Goal: Transaction & Acquisition: Subscribe to service/newsletter

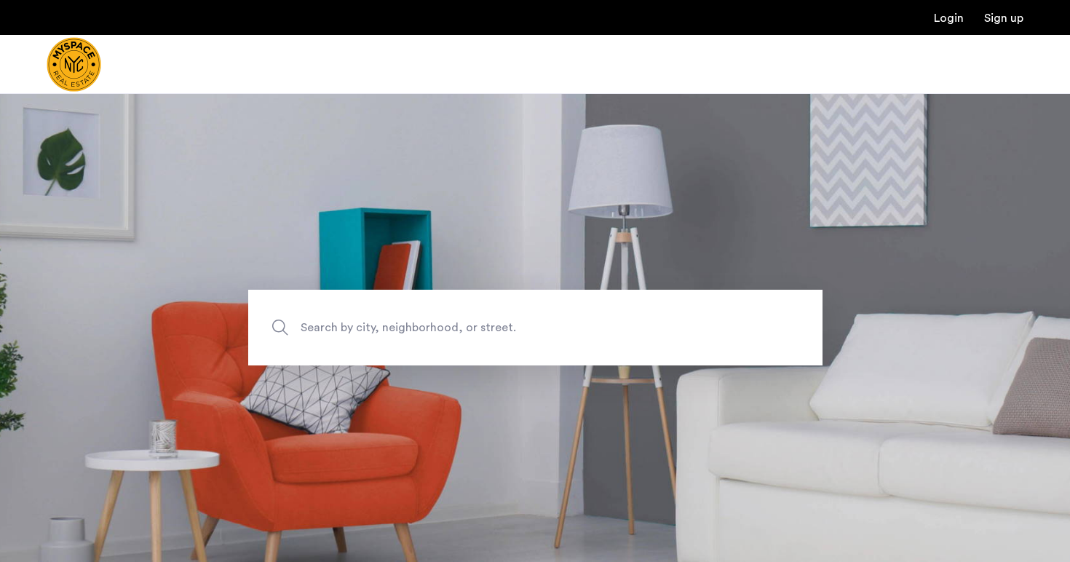
click at [330, 325] on span "Search by city, neighborhood, or street." at bounding box center [502, 328] width 402 height 20
click at [330, 325] on input "Search by city, neighborhood, or street." at bounding box center [535, 328] width 574 height 76
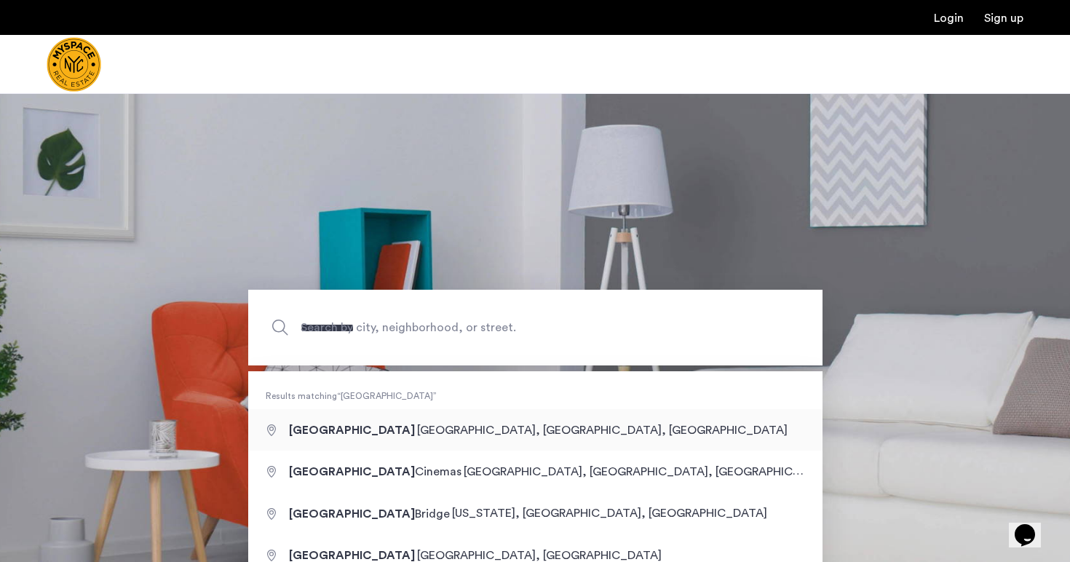
type input "**********"
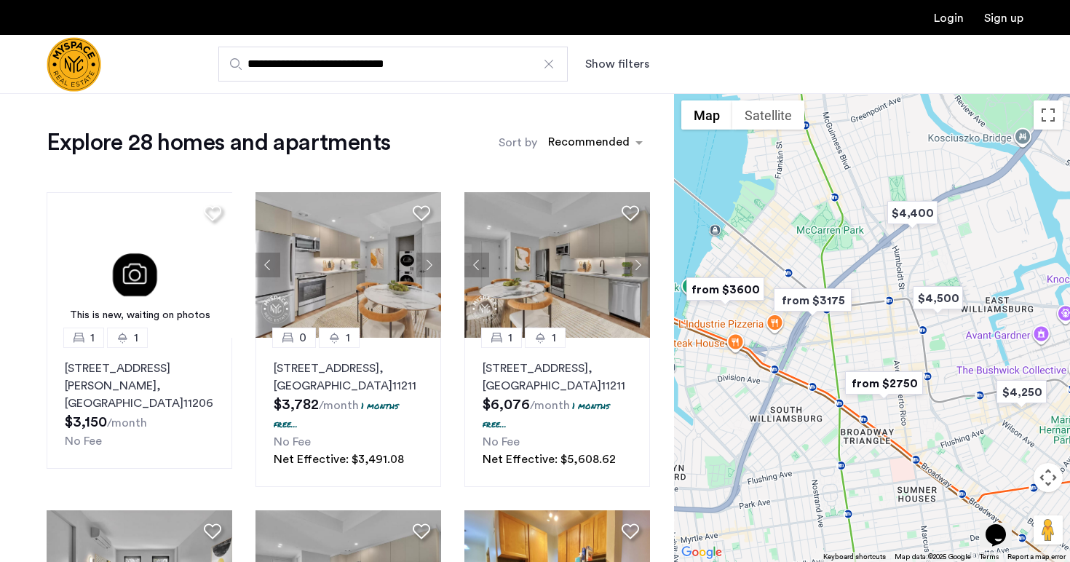
click at [812, 298] on img "from $3175" at bounding box center [813, 300] width 90 height 33
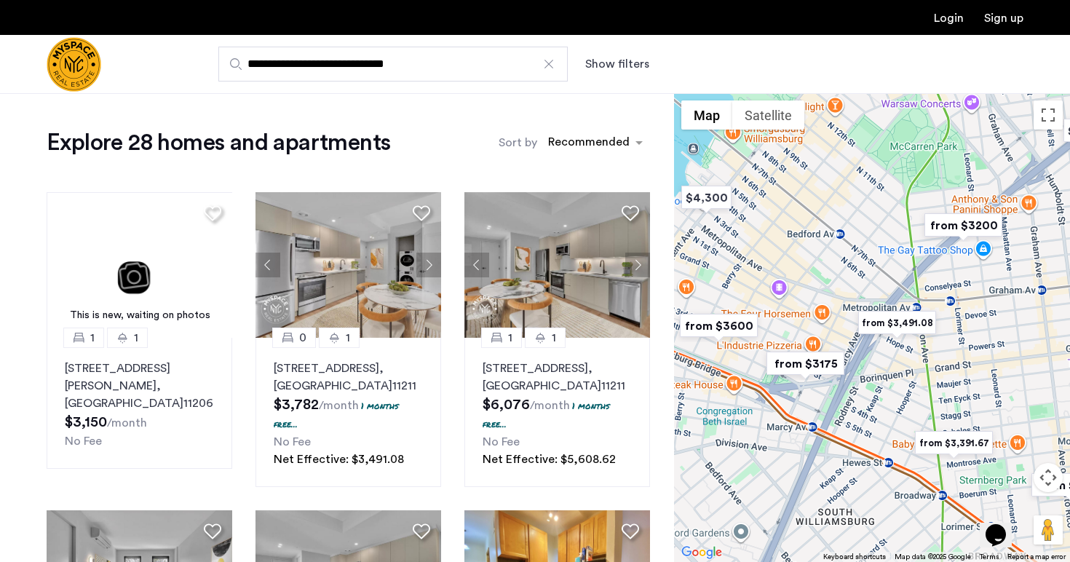
click at [892, 323] on img "from $3,491.08" at bounding box center [897, 322] width 90 height 33
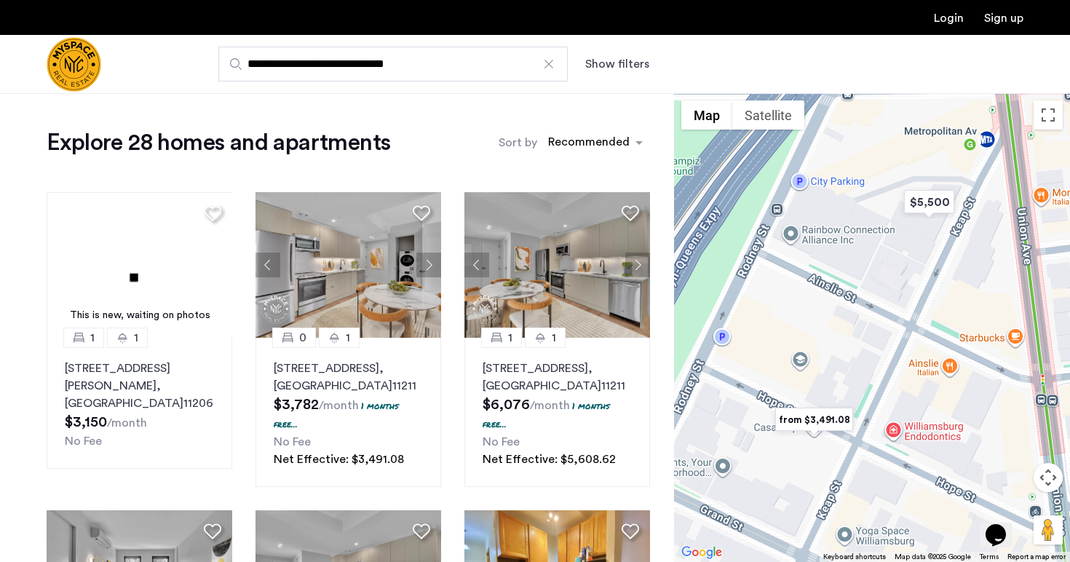
click at [835, 421] on img "from $3,491.08" at bounding box center [814, 419] width 90 height 33
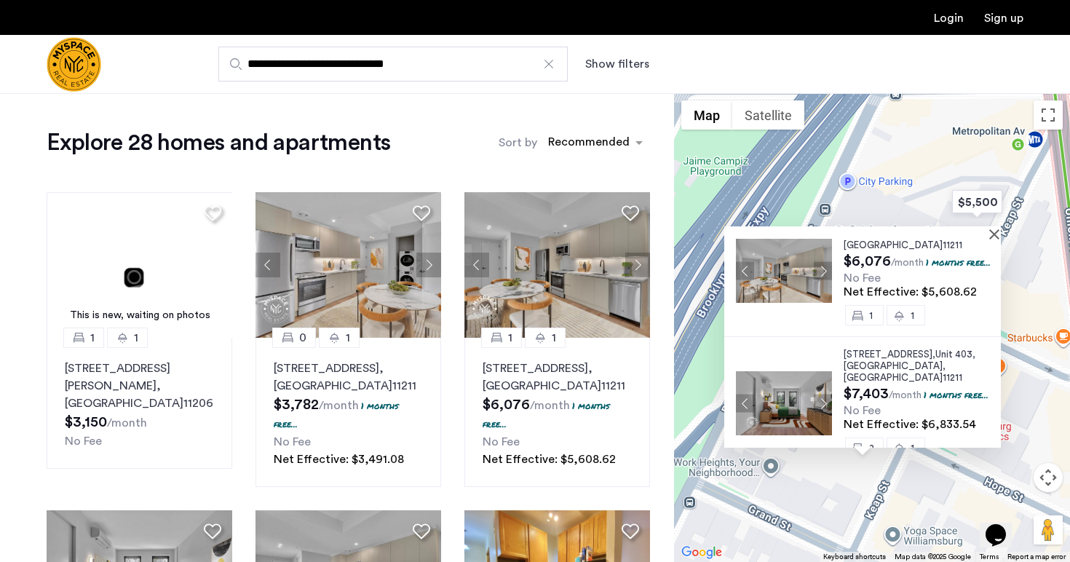
scroll to position [285, 0]
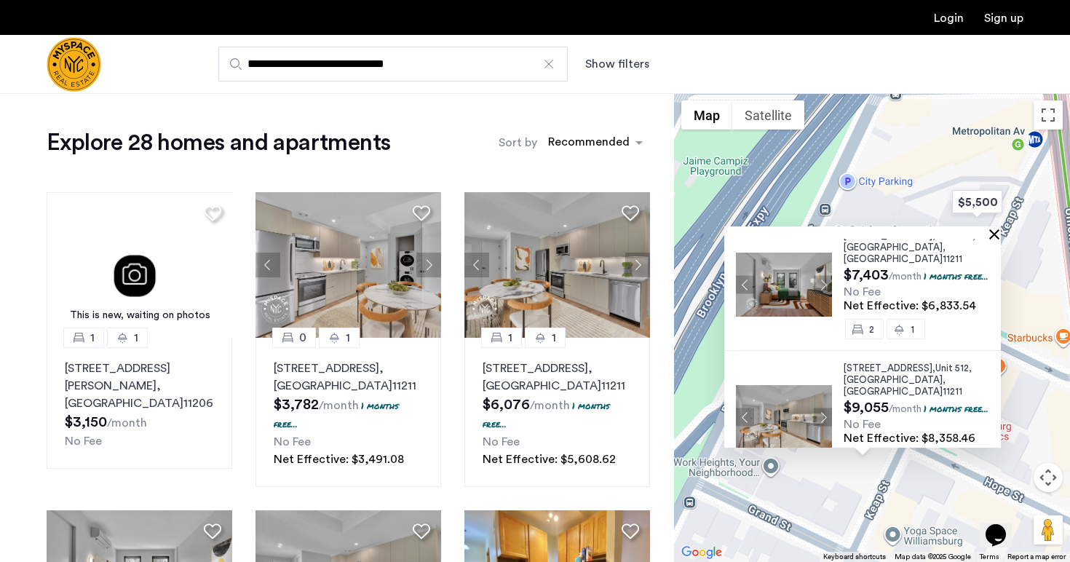
click at [999, 234] on button "Close" at bounding box center [997, 234] width 10 height 10
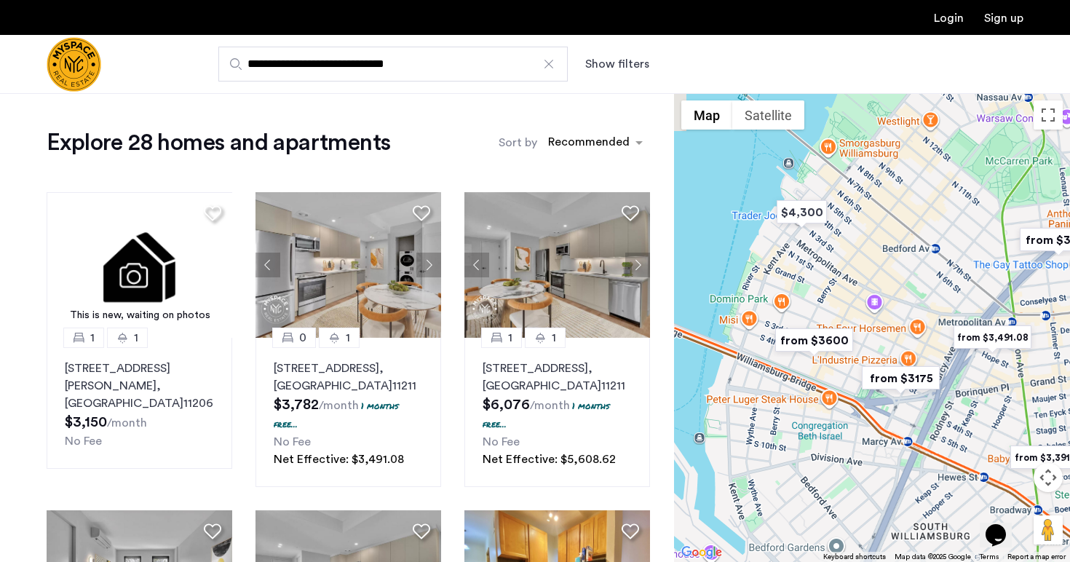
drag, startPoint x: 796, startPoint y: 277, endPoint x: 916, endPoint y: 344, distance: 136.9
click at [916, 344] on div at bounding box center [872, 327] width 396 height 469
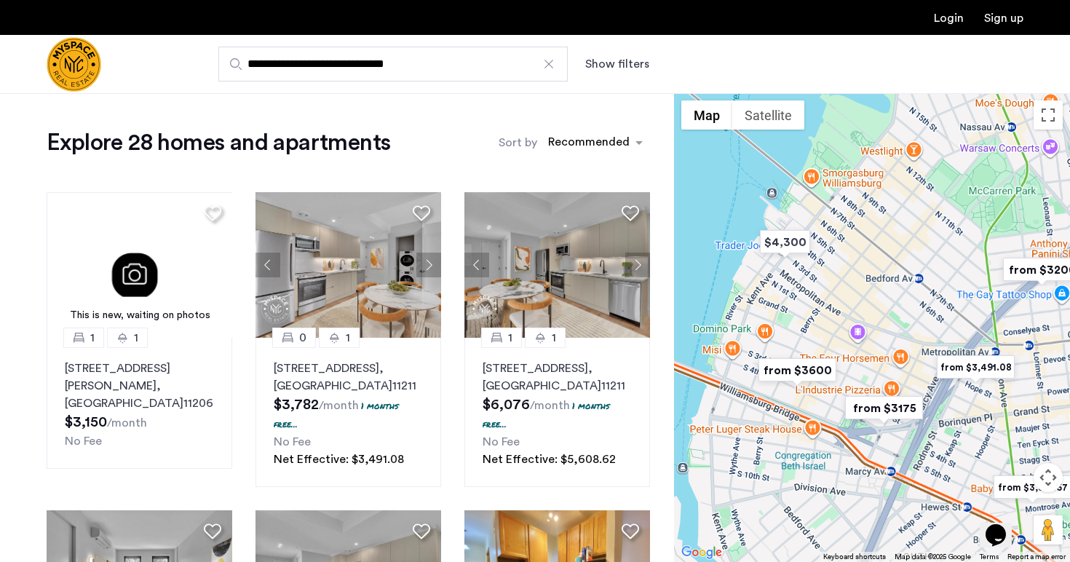
drag, startPoint x: 885, startPoint y: 277, endPoint x: 868, endPoint y: 309, distance: 35.5
click at [866, 310] on div at bounding box center [872, 327] width 396 height 469
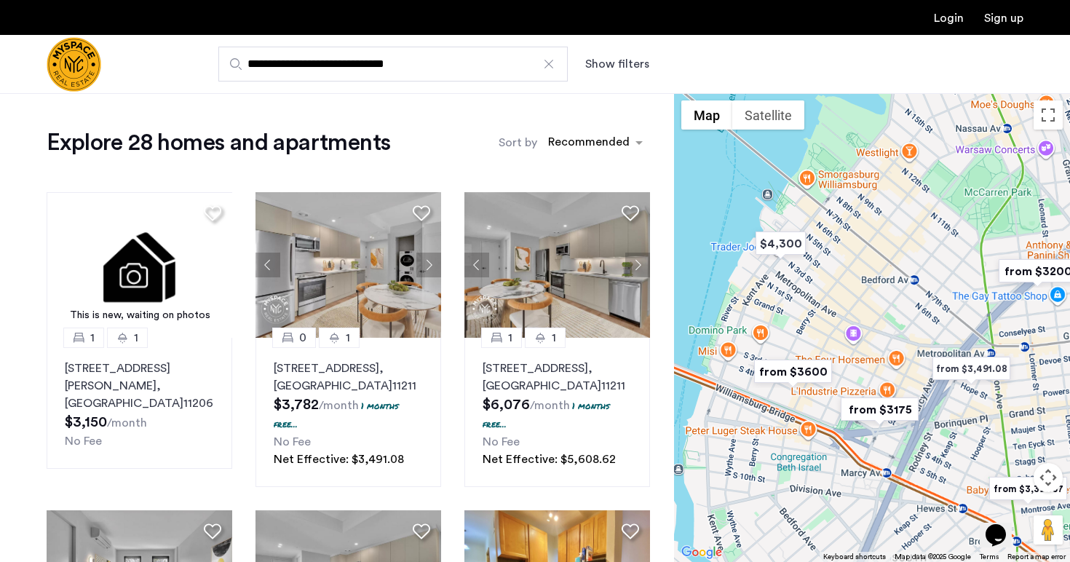
click at [613, 62] on button "Show filters" at bounding box center [617, 63] width 64 height 17
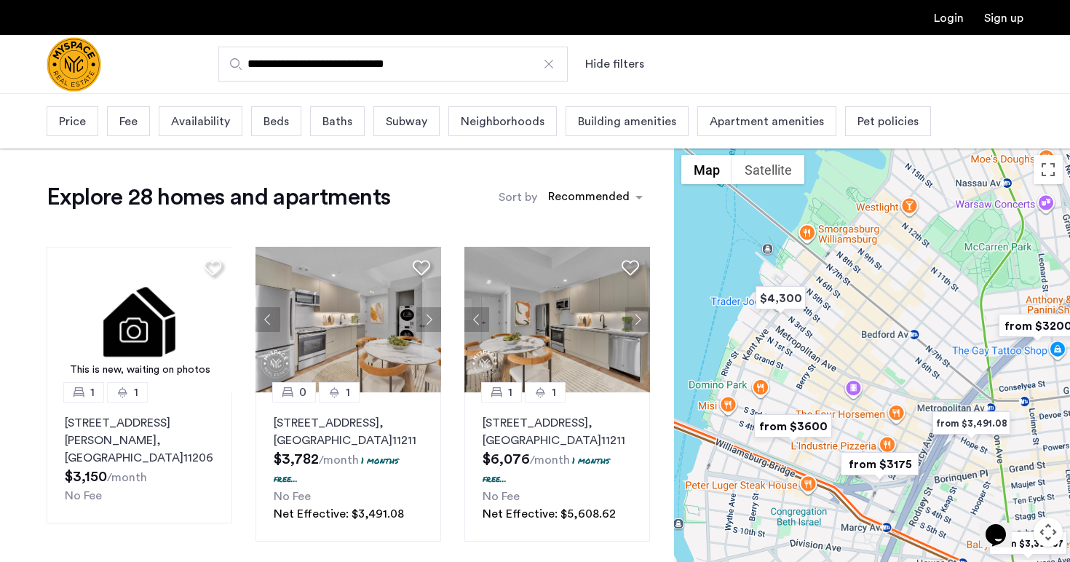
click at [72, 129] on span "Price" at bounding box center [72, 121] width 27 height 17
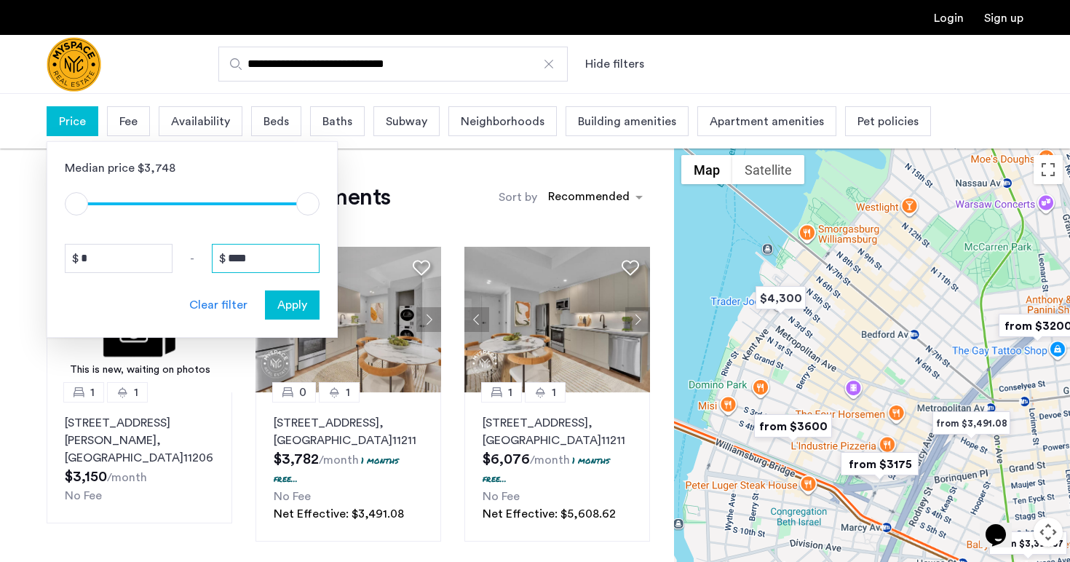
click at [269, 263] on input "****" at bounding box center [266, 258] width 108 height 29
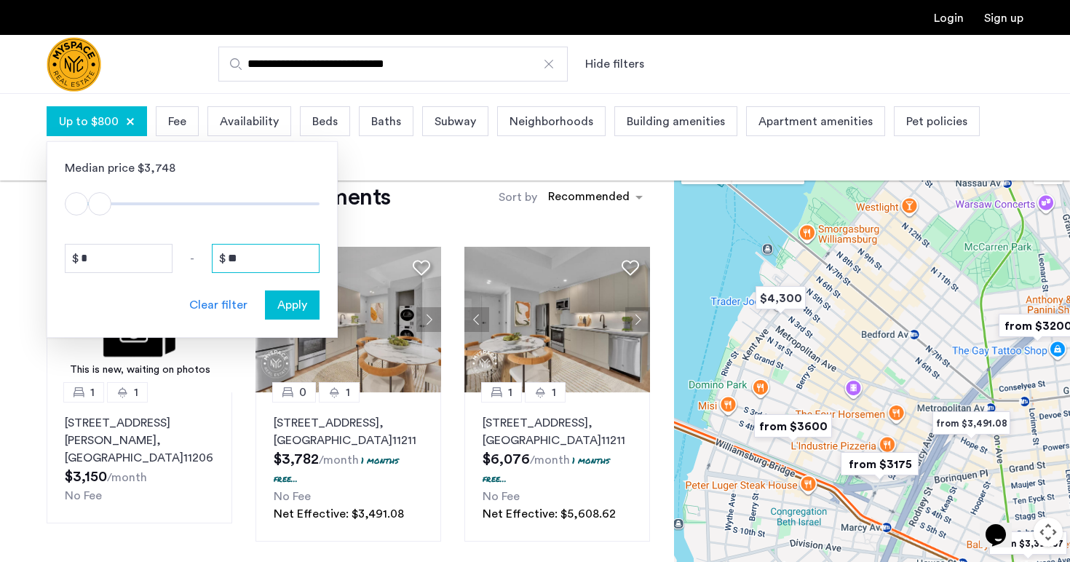
type input "*"
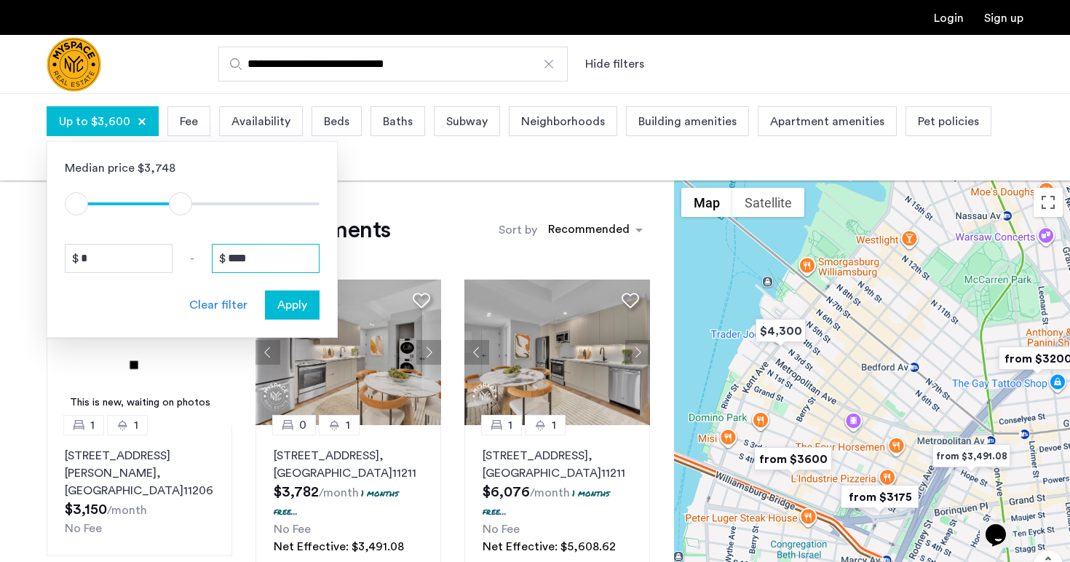
type input "****"
click at [304, 311] on span "Apply" at bounding box center [292, 304] width 30 height 17
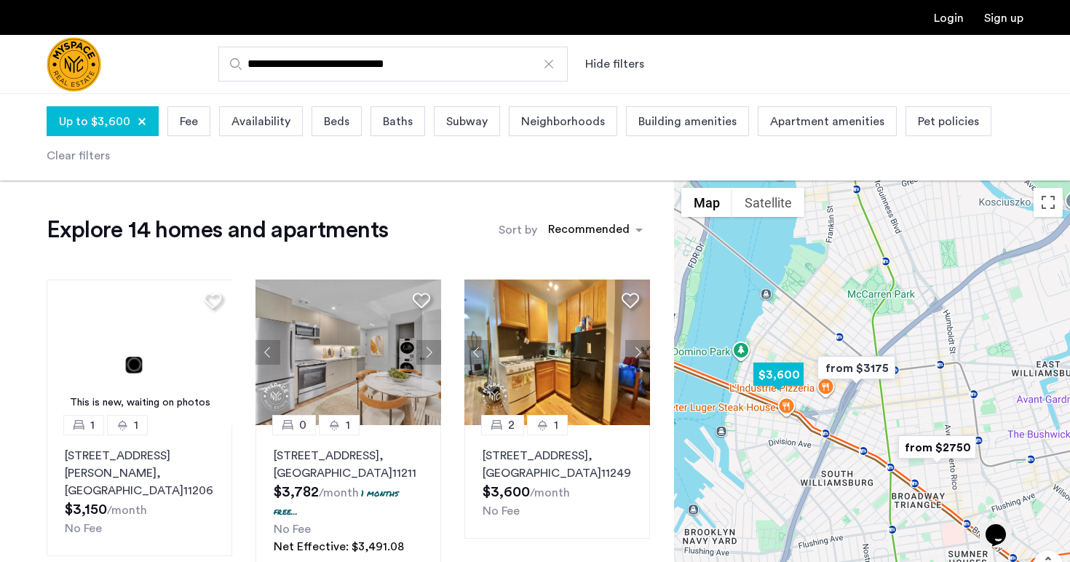
click at [785, 378] on img "$3,600" at bounding box center [779, 374] width 62 height 33
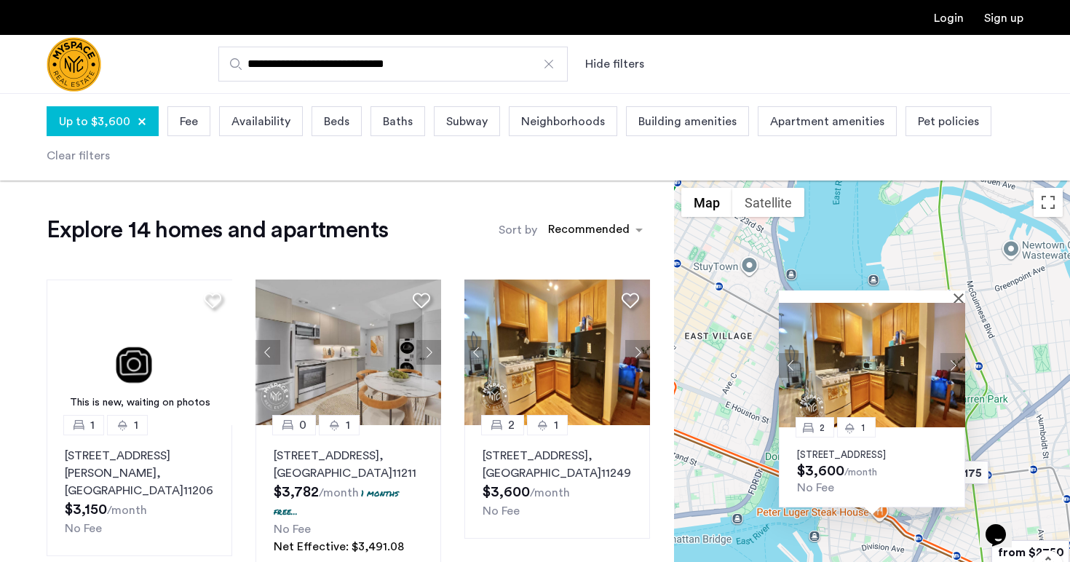
click at [952, 353] on button "Next apartment" at bounding box center [952, 365] width 25 height 25
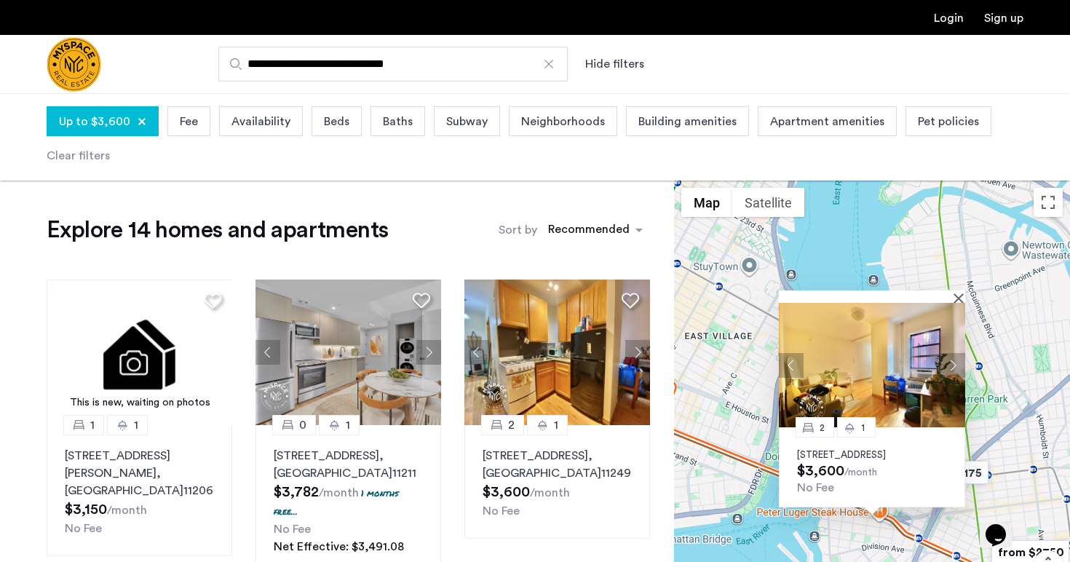
click at [952, 353] on button "Next apartment" at bounding box center [952, 365] width 25 height 25
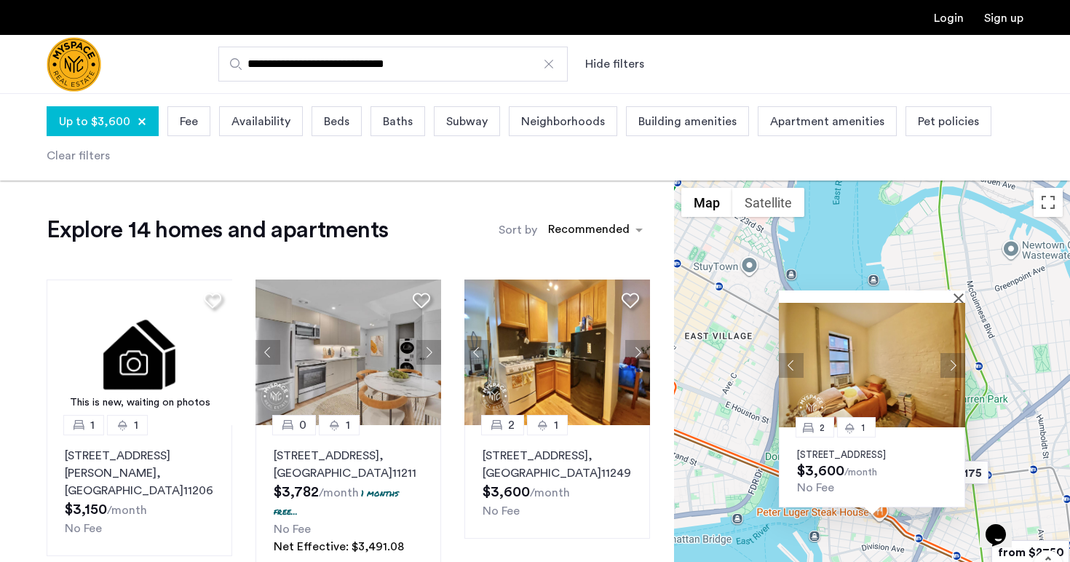
click at [952, 353] on button "Next apartment" at bounding box center [952, 365] width 25 height 25
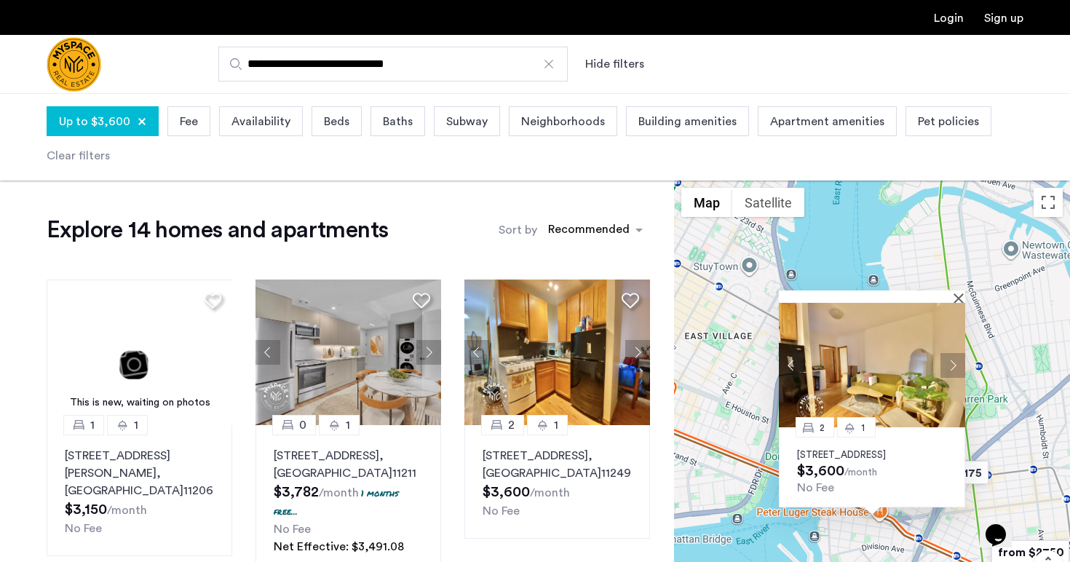
click at [952, 353] on button "Next apartment" at bounding box center [952, 365] width 25 height 25
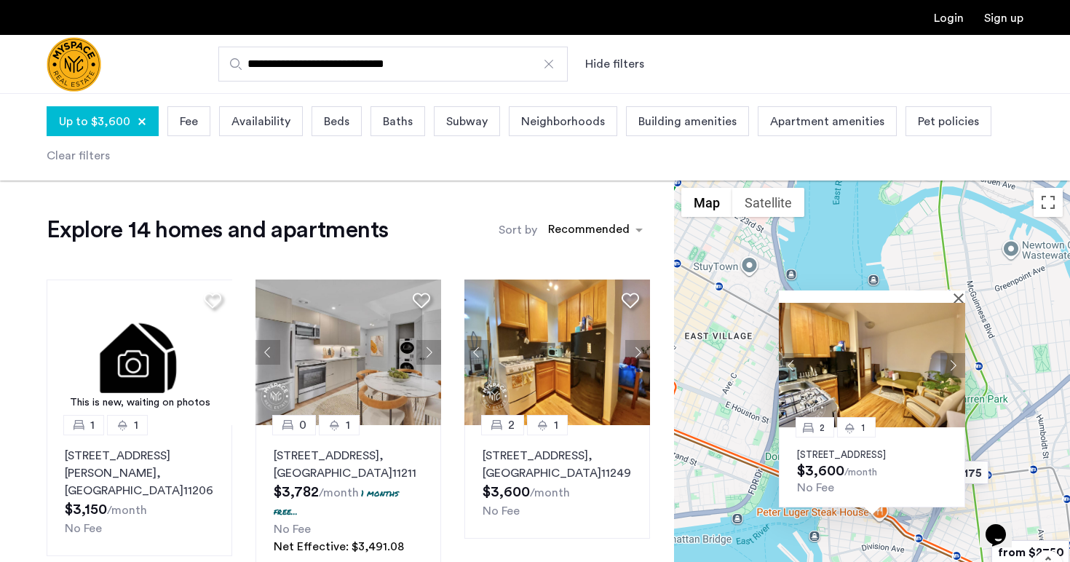
click at [952, 353] on button "Next apartment" at bounding box center [952, 365] width 25 height 25
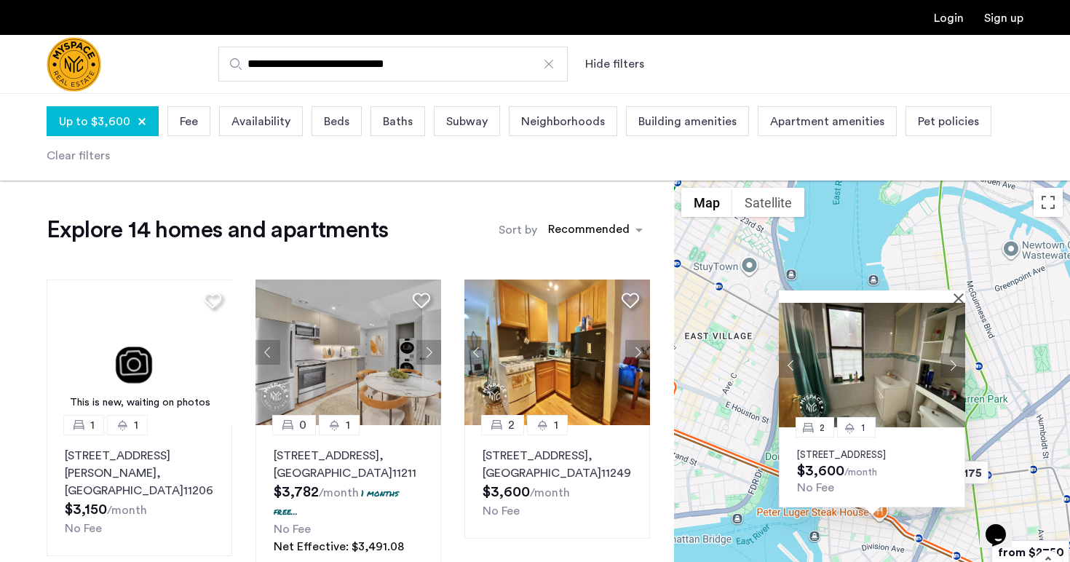
click at [952, 353] on button "Next apartment" at bounding box center [952, 365] width 25 height 25
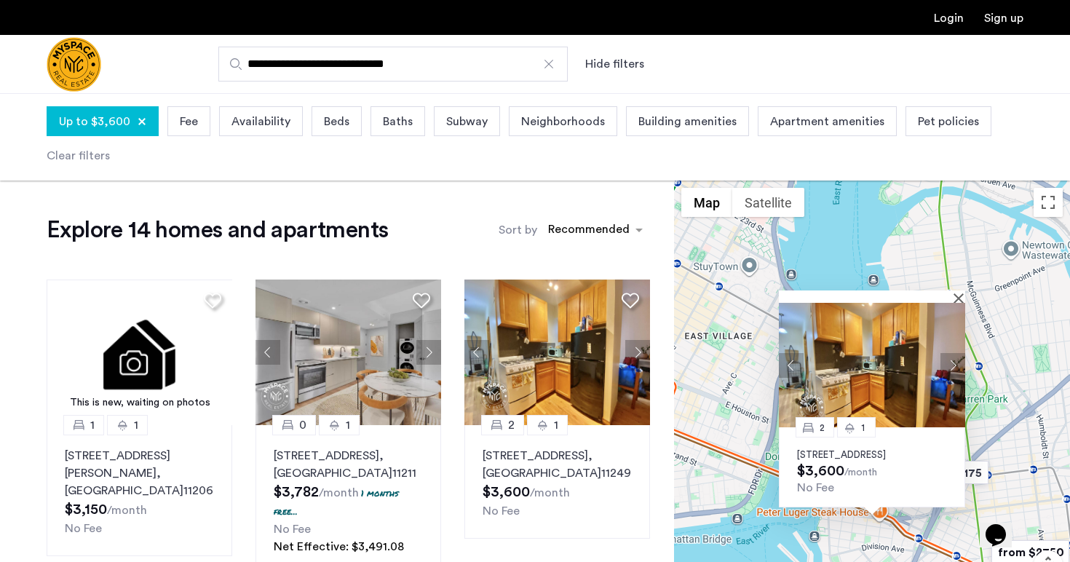
click at [952, 353] on button "Next apartment" at bounding box center [952, 365] width 25 height 25
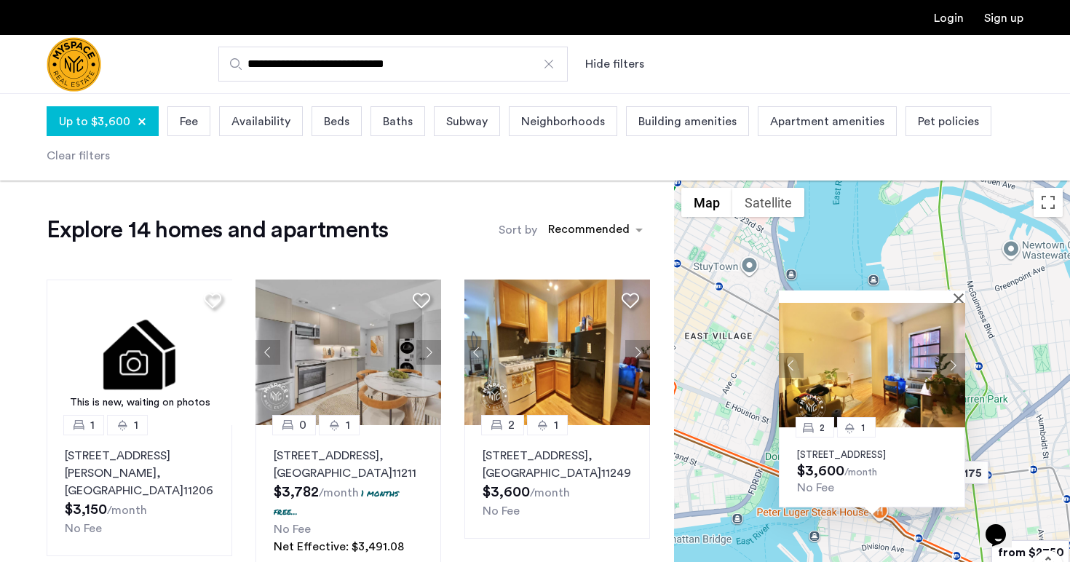
click at [850, 244] on div "2 1 117 S 4th St, Unit BL, Brooklyn, NY 11249 $3,600 /month No Fee" at bounding box center [872, 415] width 396 height 469
click at [1021, 378] on div "2 1 117 S 4th St, Unit BL, Brooklyn, NY 11249 $3,600 /month No Fee" at bounding box center [872, 415] width 396 height 469
click at [960, 293] on button "Close" at bounding box center [961, 298] width 10 height 10
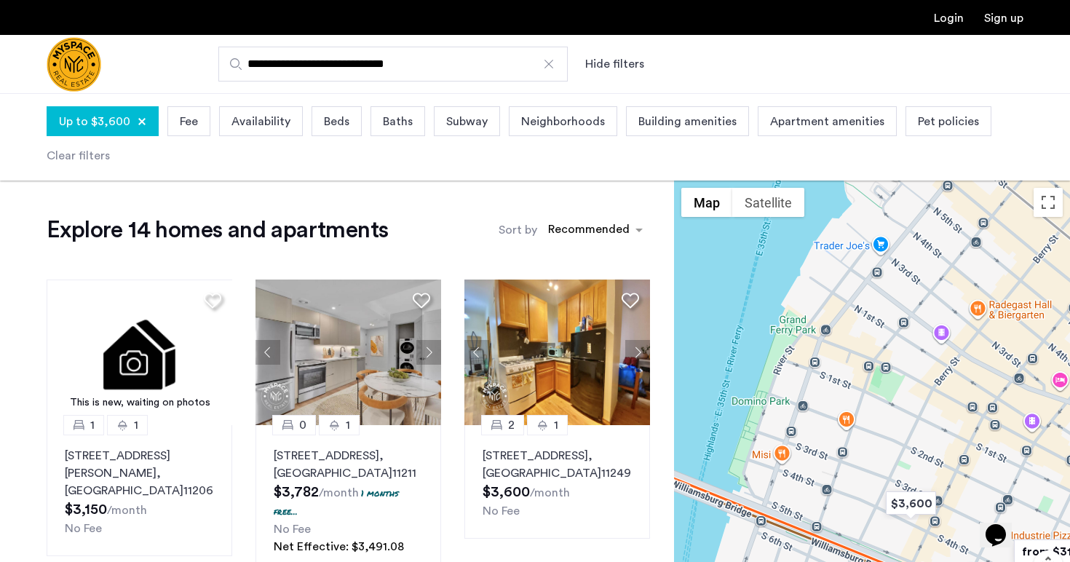
drag, startPoint x: 921, startPoint y: 458, endPoint x: 843, endPoint y: 424, distance: 85.7
click at [844, 424] on div "To navigate, press the arrow keys." at bounding box center [872, 415] width 396 height 469
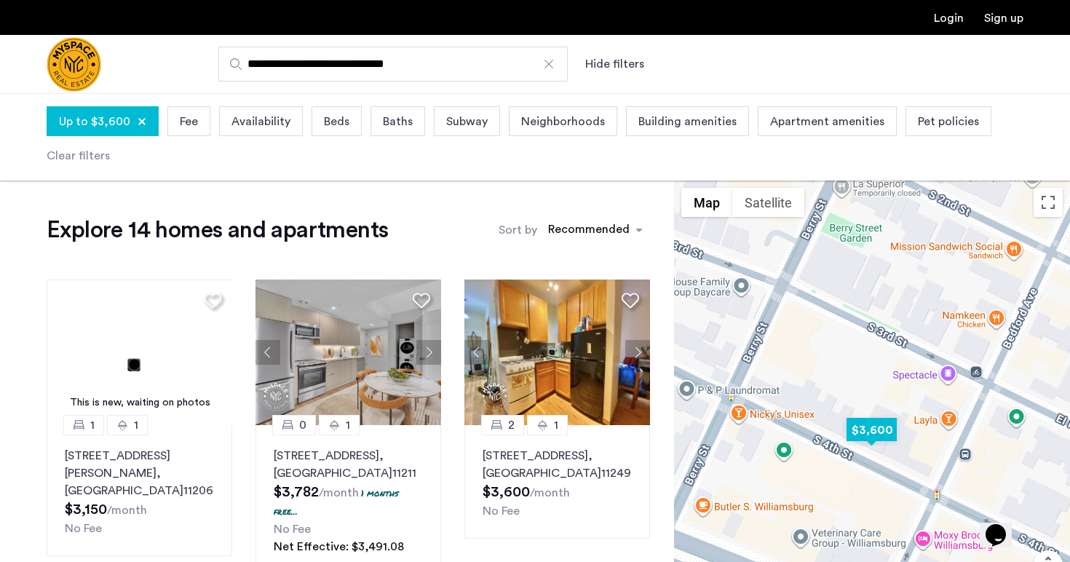
click at [877, 428] on img "$3,600" at bounding box center [872, 429] width 62 height 33
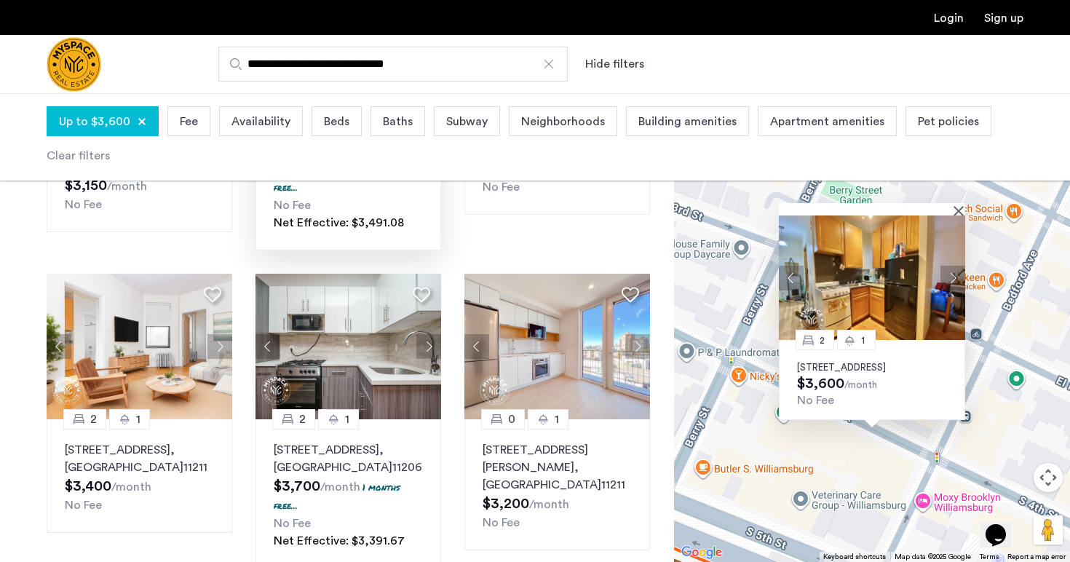
scroll to position [327, 0]
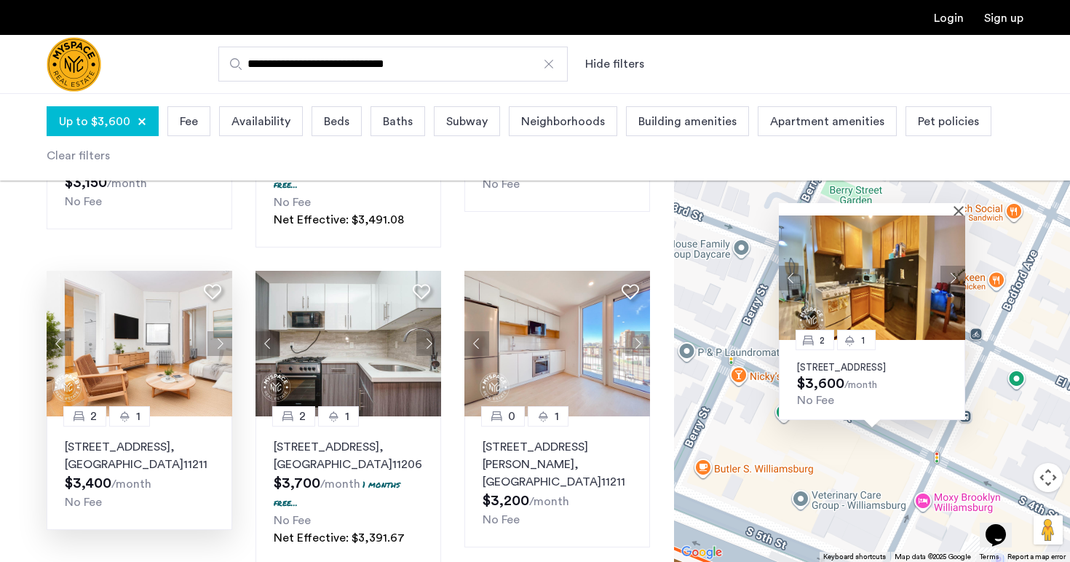
click at [218, 342] on button "Next apartment" at bounding box center [219, 343] width 25 height 25
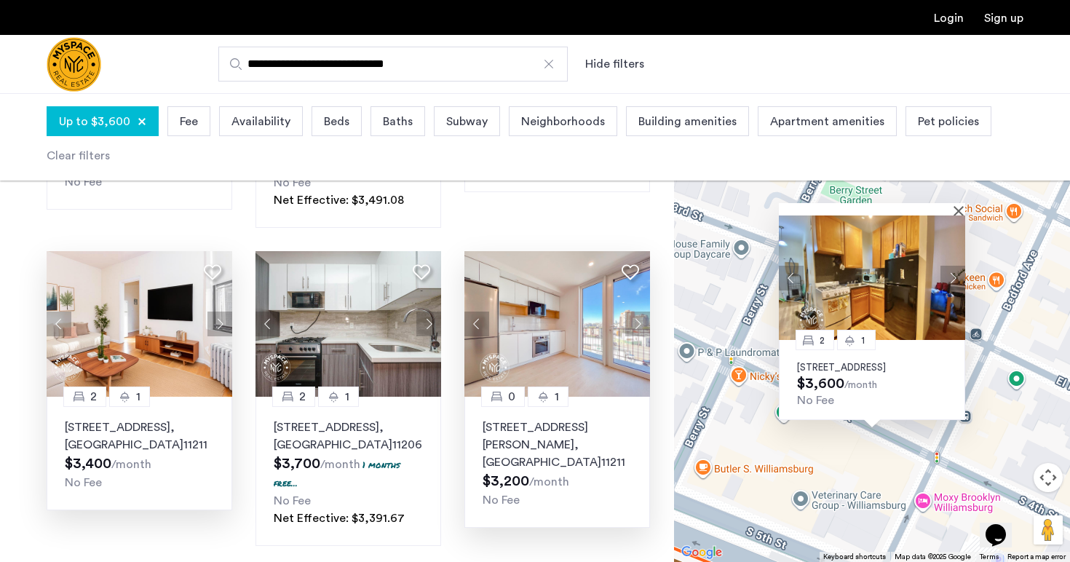
scroll to position [337, 0]
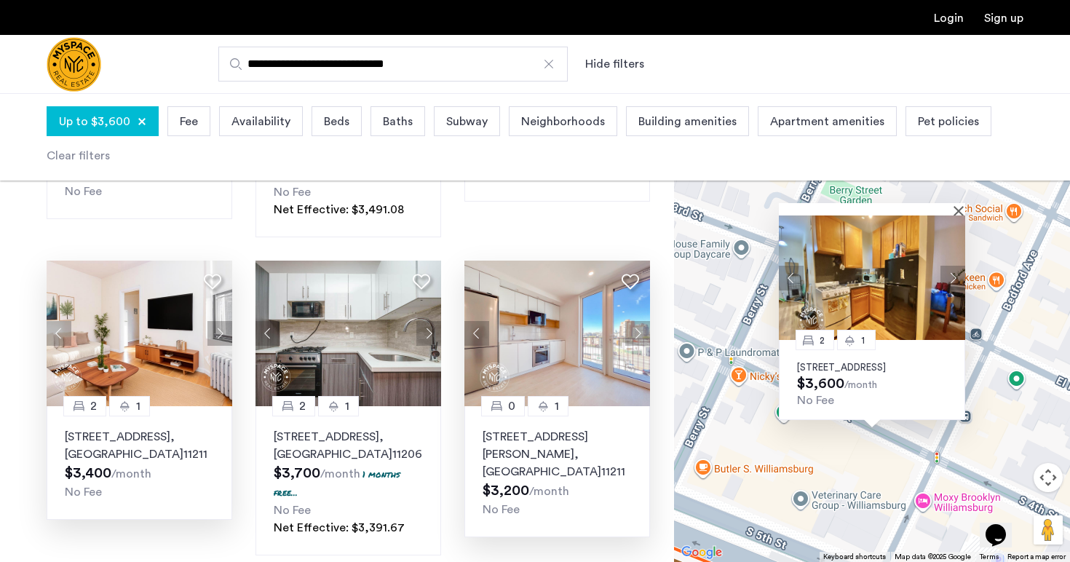
click at [640, 333] on button "Next apartment" at bounding box center [637, 333] width 25 height 25
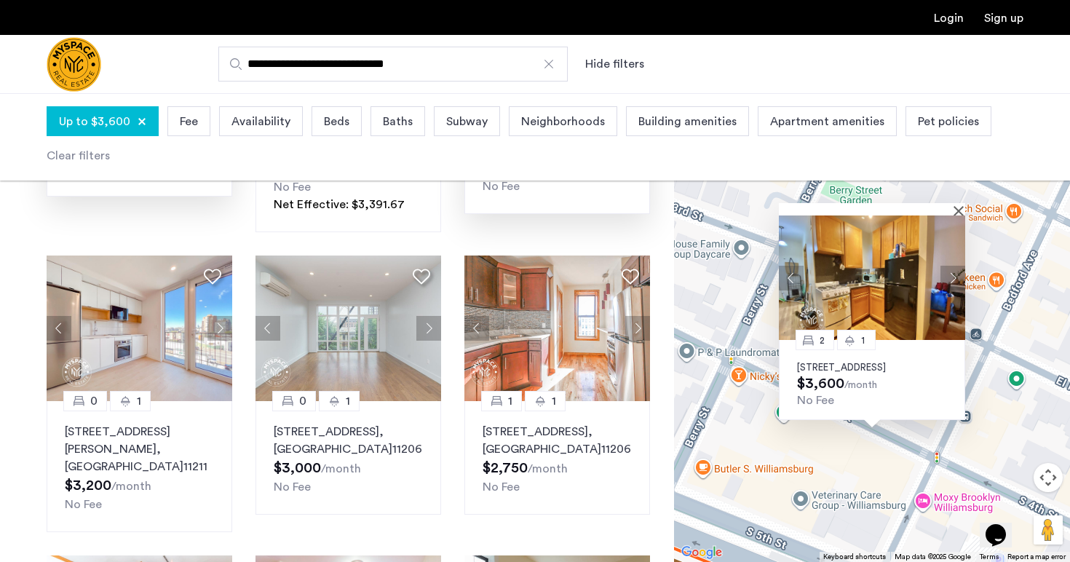
scroll to position [688, 0]
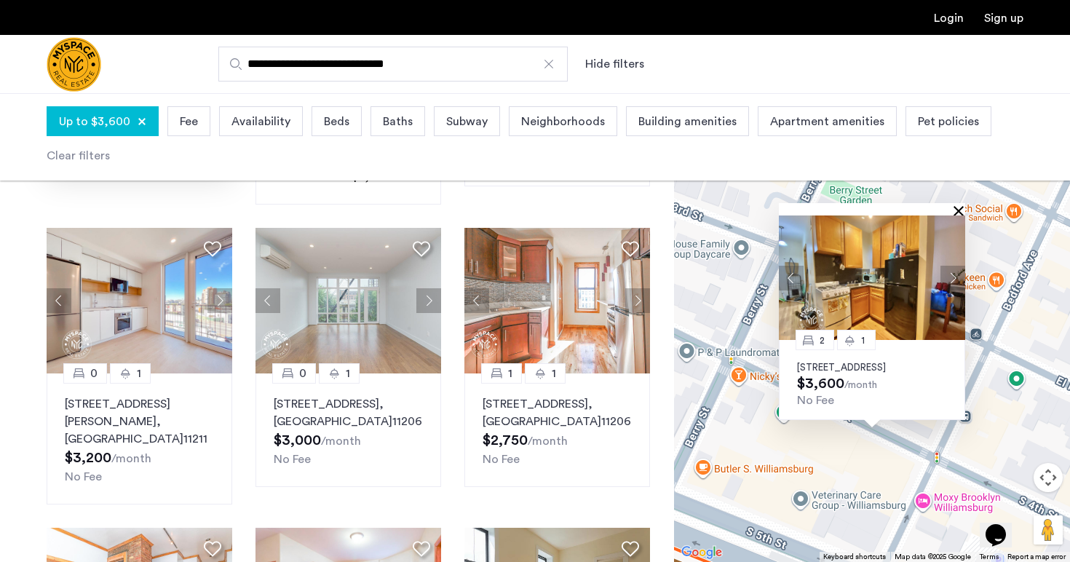
click at [959, 205] on button "Close" at bounding box center [961, 210] width 10 height 10
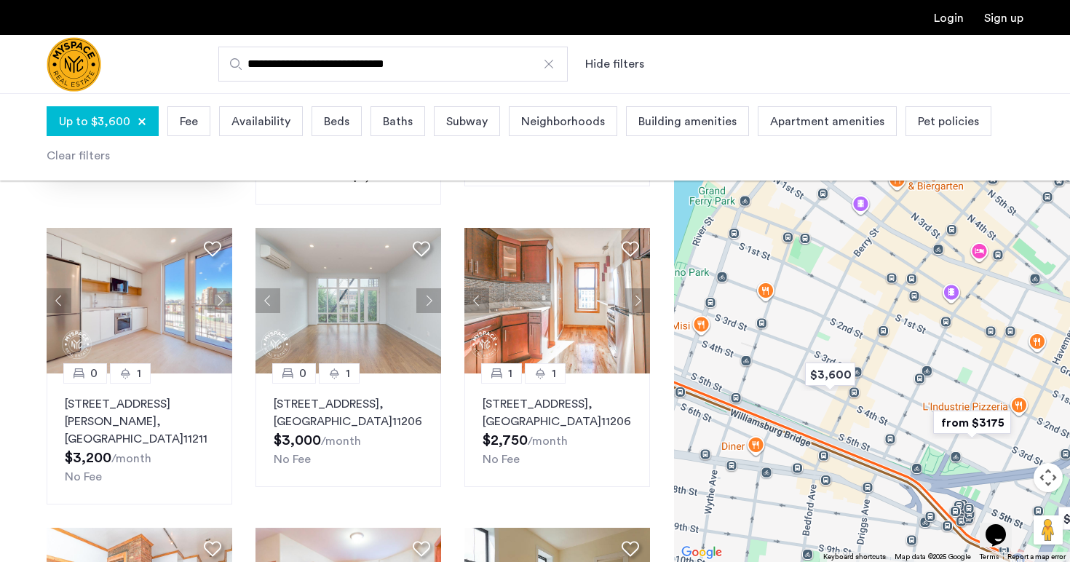
drag, startPoint x: 987, startPoint y: 287, endPoint x: 913, endPoint y: 376, distance: 115.8
click at [914, 376] on div at bounding box center [872, 327] width 396 height 469
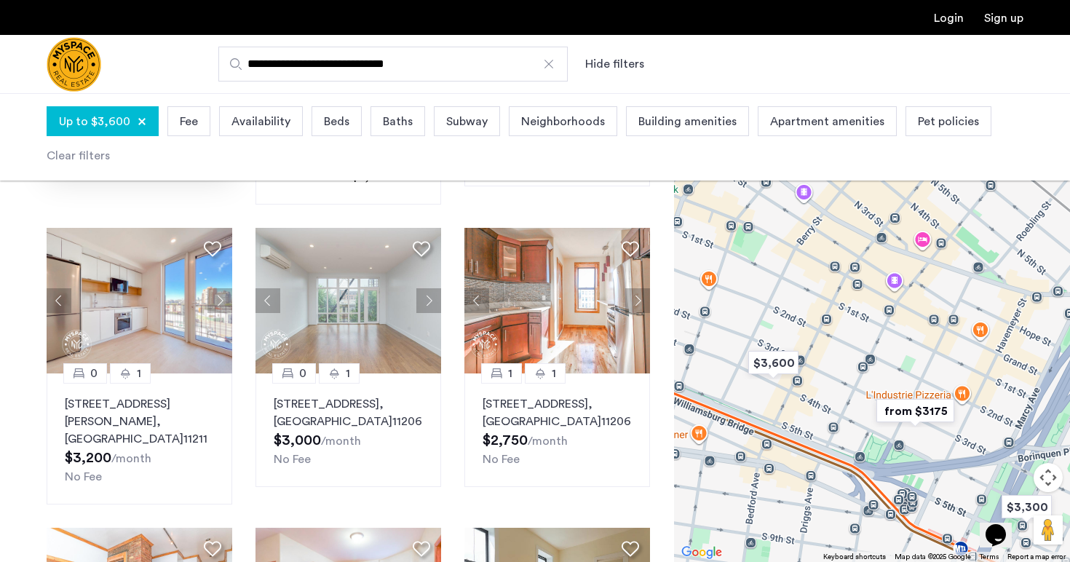
click at [924, 414] on img "from $3175" at bounding box center [916, 410] width 90 height 33
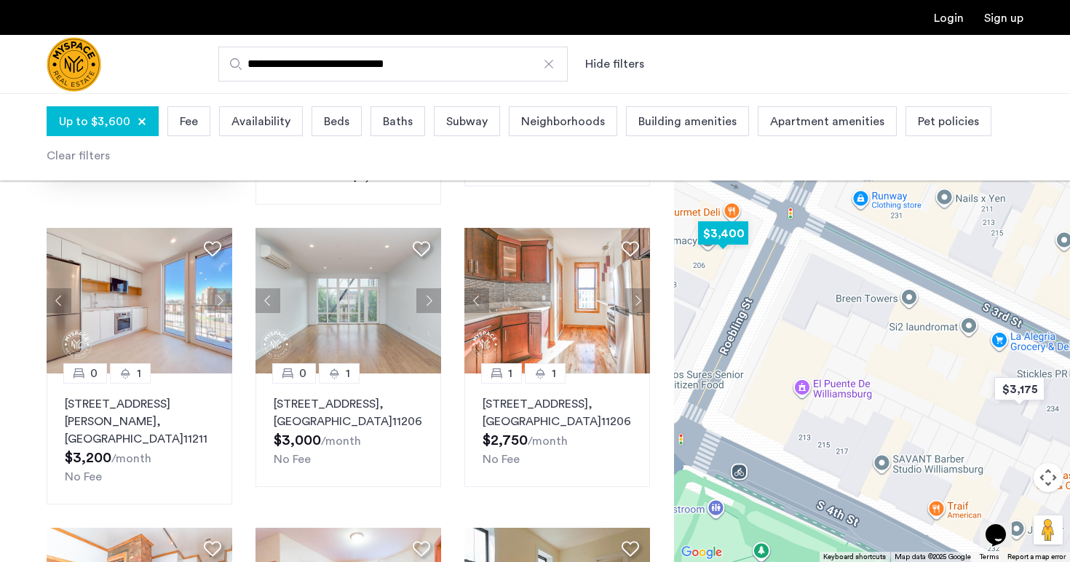
click at [736, 236] on img "$3,400" at bounding box center [723, 233] width 62 height 33
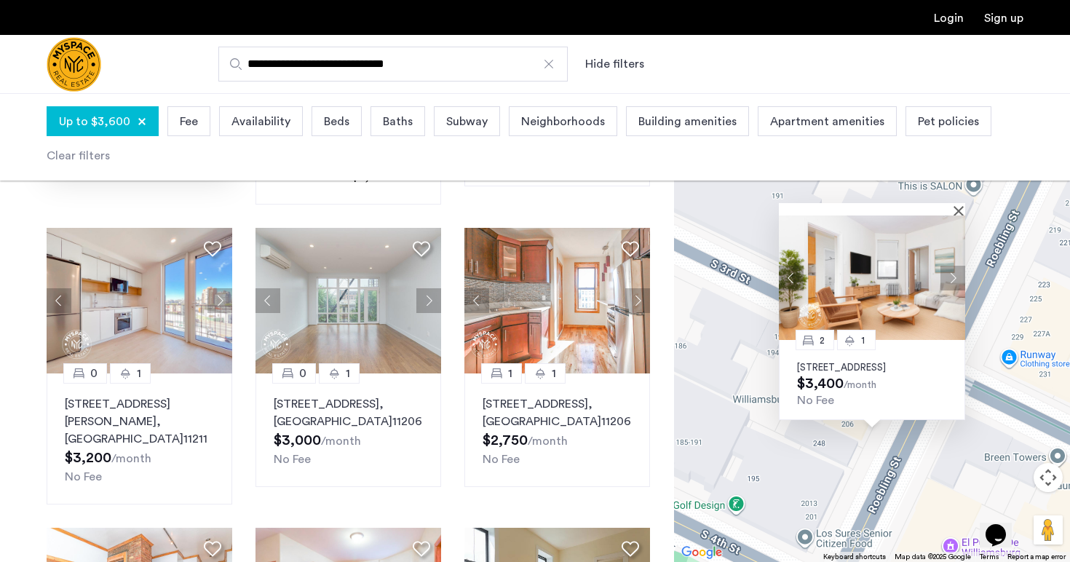
click at [868, 491] on div "2 1 244 Roebling St, Unit 21, Brooklyn, NY 11211 $3,400 /month No Fee" at bounding box center [872, 327] width 396 height 469
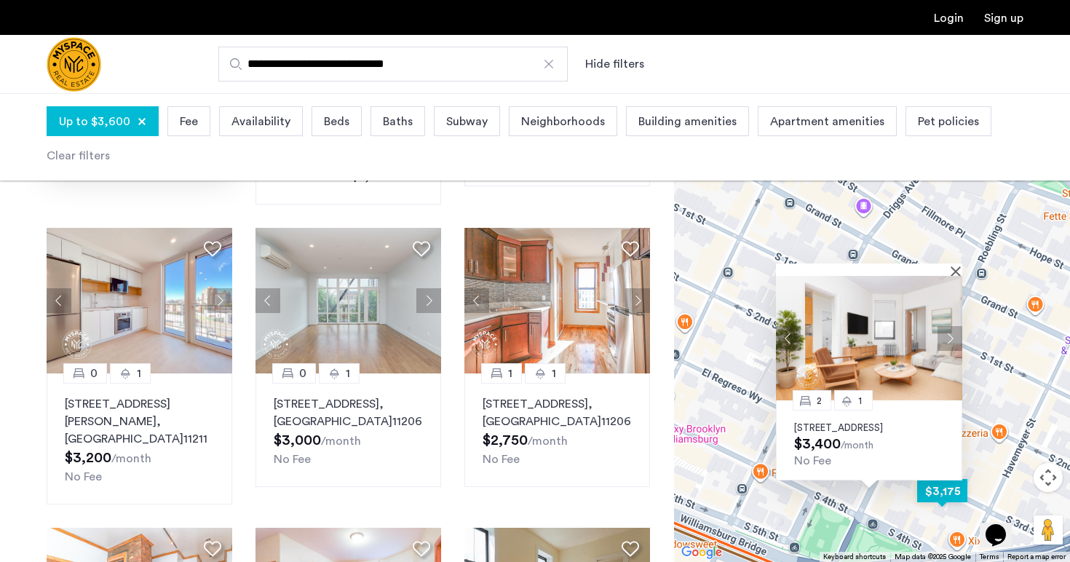
click at [949, 489] on img "$3,175" at bounding box center [942, 491] width 62 height 33
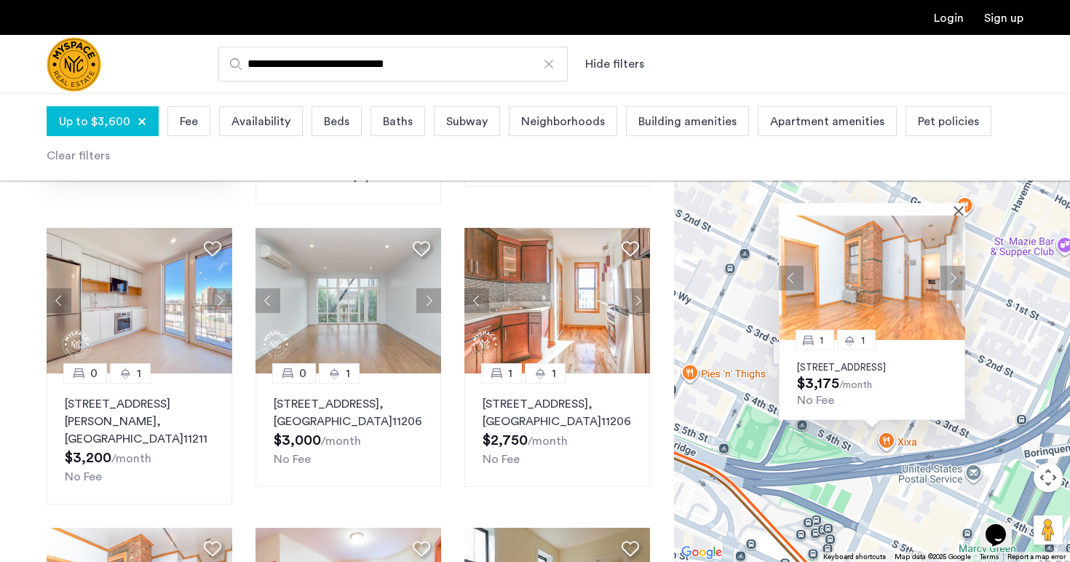
click at [1010, 350] on div "1 1 228 S 3rd St, Unit A3, Brooklyn, NY 11211 $3,175 /month No Fee" at bounding box center [872, 327] width 396 height 469
click at [750, 365] on div "1 1 228 S 3rd St, Unit A3, Brooklyn, NY 11211 $3,175 /month No Fee" at bounding box center [872, 327] width 396 height 469
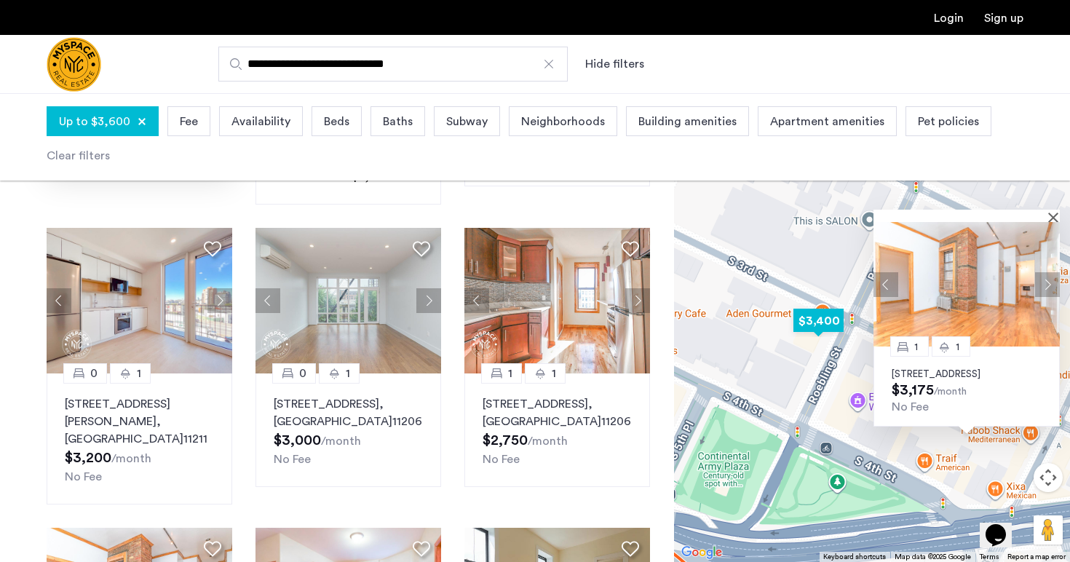
click at [825, 328] on img "$3,400" at bounding box center [819, 320] width 62 height 33
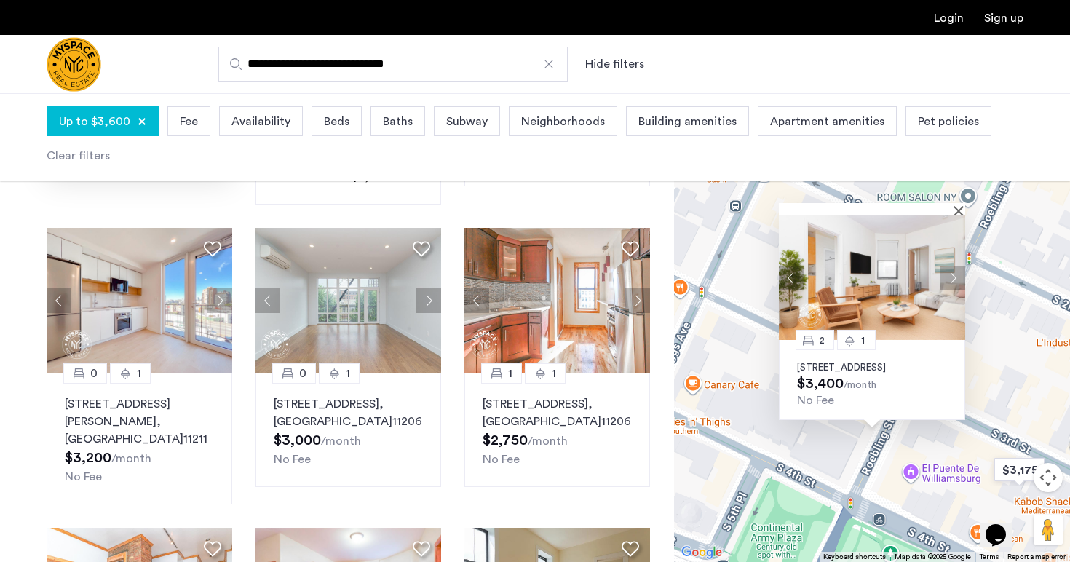
click at [1011, 396] on div "2 1 244 Roebling St, Unit 21, Brooklyn, NY 11211 $3,400 /month No Fee" at bounding box center [872, 327] width 396 height 469
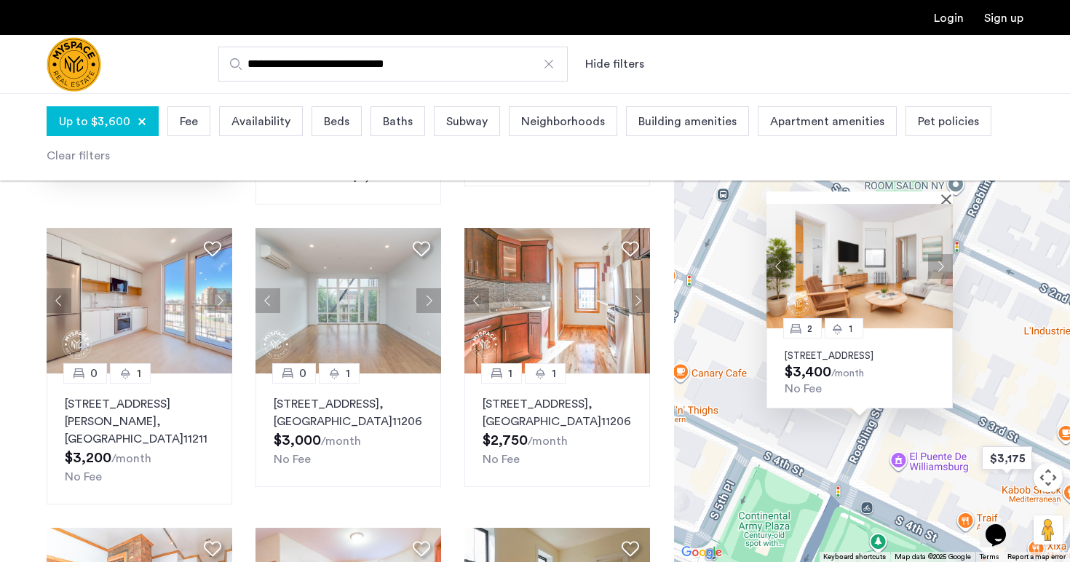
drag, startPoint x: 1011, startPoint y: 413, endPoint x: 856, endPoint y: 294, distance: 195.2
click at [858, 294] on div "2 1 244 Roebling St, Unit 21, Brooklyn, NY 11211 $3,400 /month No Fee" at bounding box center [872, 327] width 396 height 469
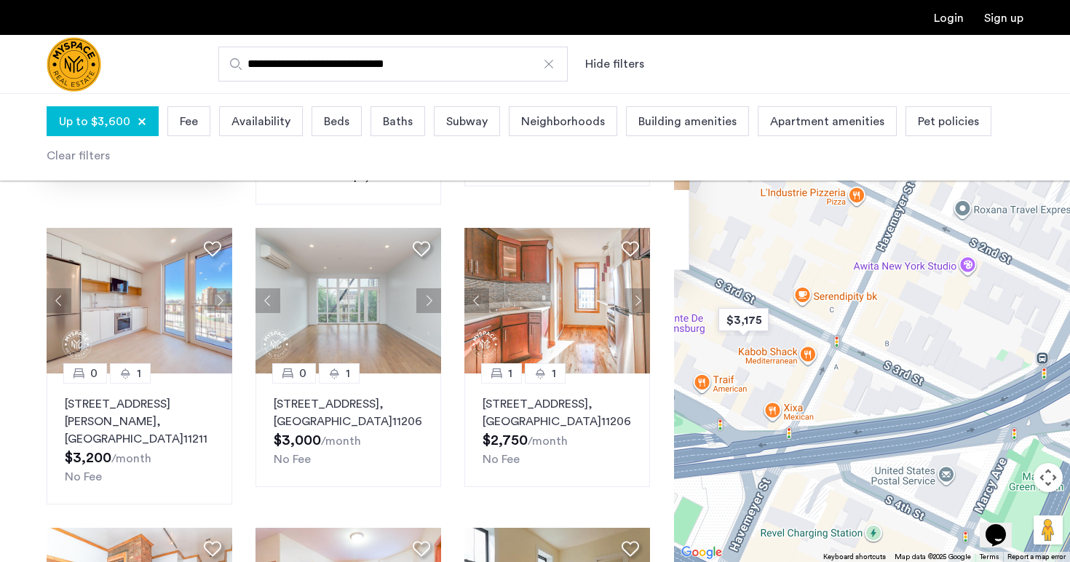
drag, startPoint x: 937, startPoint y: 358, endPoint x: 842, endPoint y: 358, distance: 94.6
click at [842, 358] on div "2 1 244 Roebling St, Unit 21, Brooklyn, NY 11211 $3,400 /month No Fee" at bounding box center [872, 327] width 396 height 469
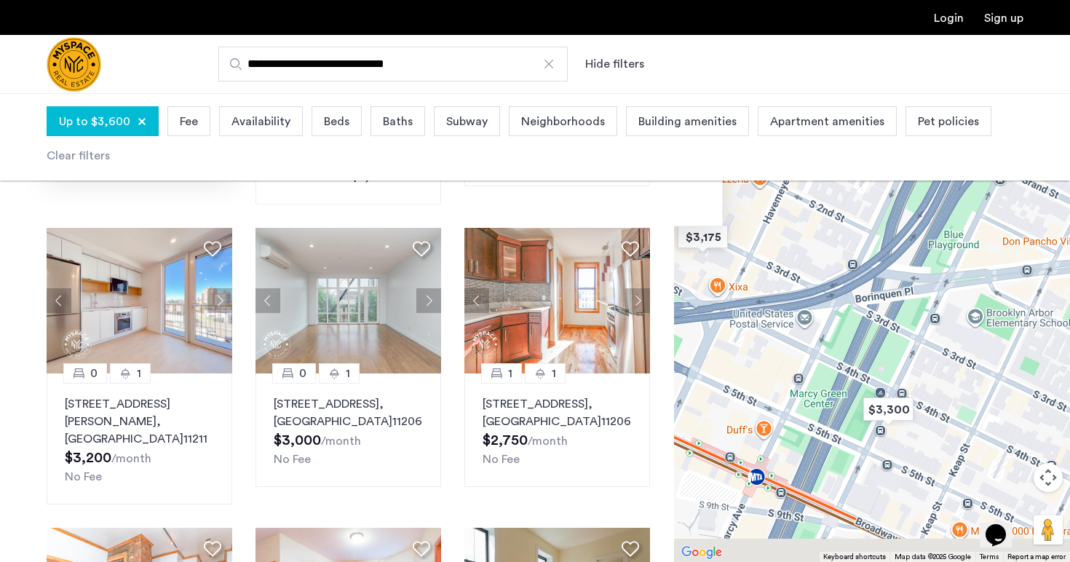
drag, startPoint x: 897, startPoint y: 336, endPoint x: 864, endPoint y: 247, distance: 95.3
click at [864, 247] on div "2 1 244 Roebling St, Unit 21, Brooklyn, NY 11211 $3,400 /month No Fee" at bounding box center [872, 327] width 396 height 469
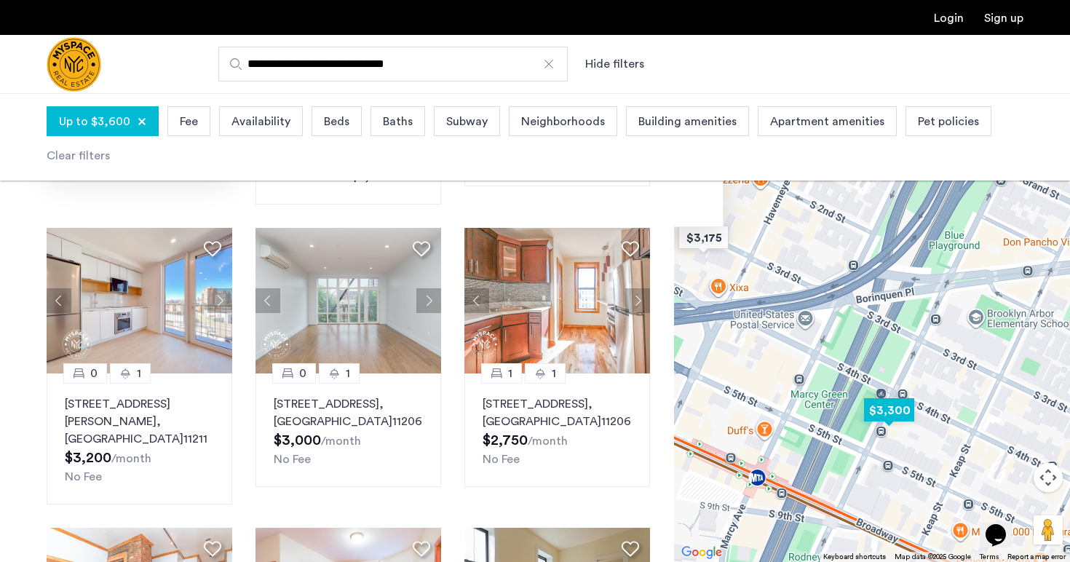
click at [899, 410] on img "$3,300" at bounding box center [889, 410] width 62 height 33
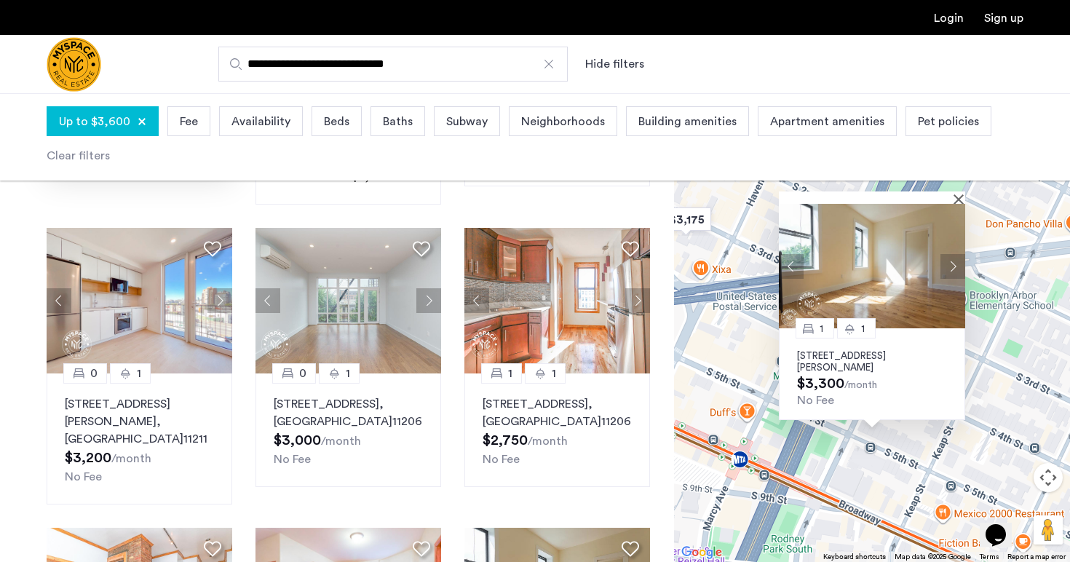
click at [1013, 328] on div "1 1 322 Rodney St, Unit 21, Brooklyn, NY 11211 $3,300 /month No Fee" at bounding box center [872, 327] width 396 height 469
drag, startPoint x: 1013, startPoint y: 328, endPoint x: 890, endPoint y: 489, distance: 202.5
click at [890, 489] on div "1 1 322 Rodney St, Unit 21, Brooklyn, NY 11211 $3,300 /month No Fee" at bounding box center [872, 327] width 396 height 469
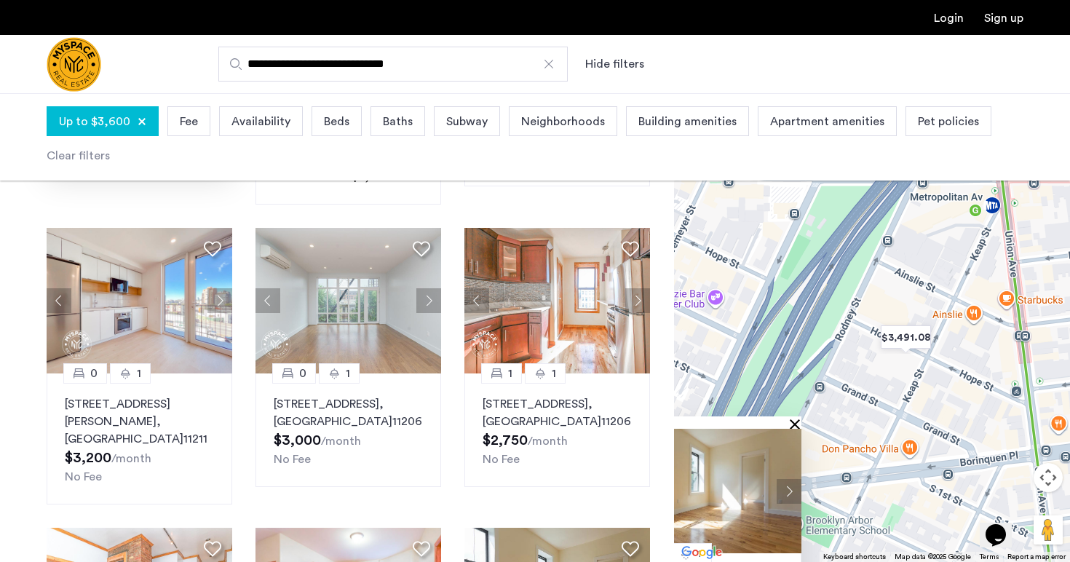
click at [794, 425] on button "Close" at bounding box center [798, 424] width 10 height 10
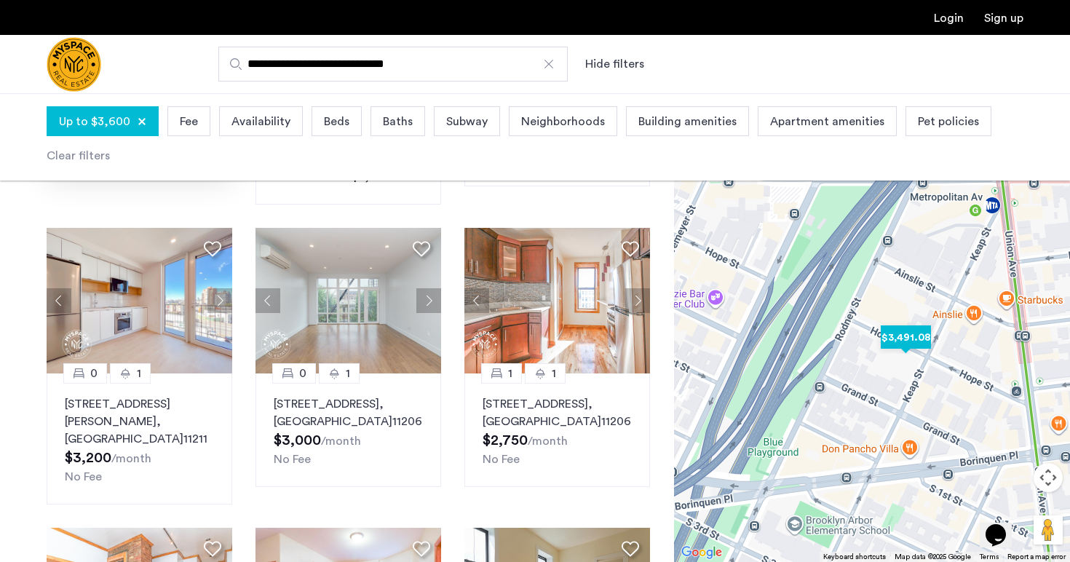
click at [923, 336] on img "$3,491.08" at bounding box center [906, 337] width 62 height 33
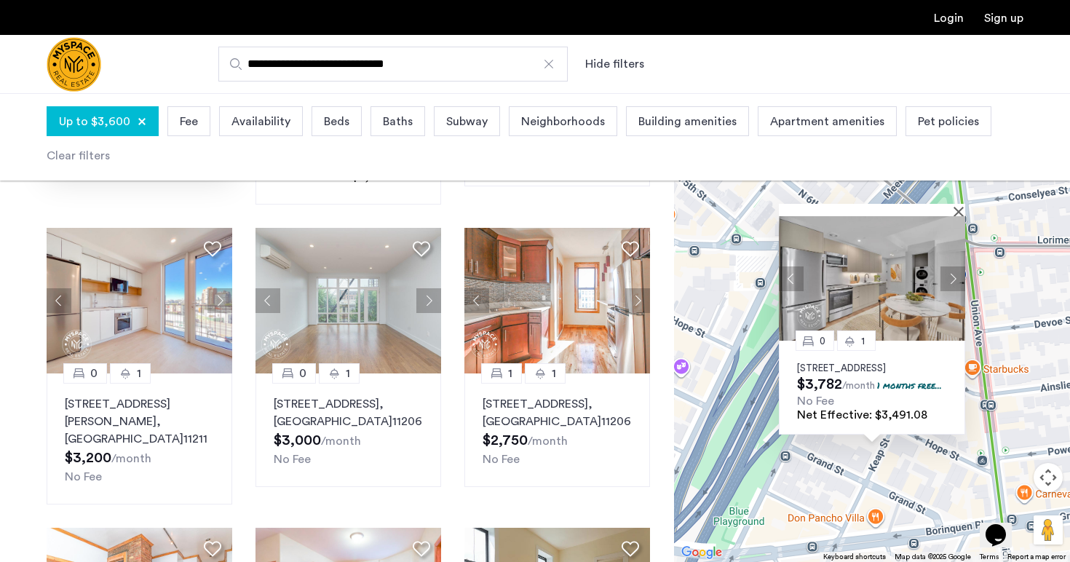
click at [957, 266] on button "Next apartment" at bounding box center [952, 278] width 25 height 25
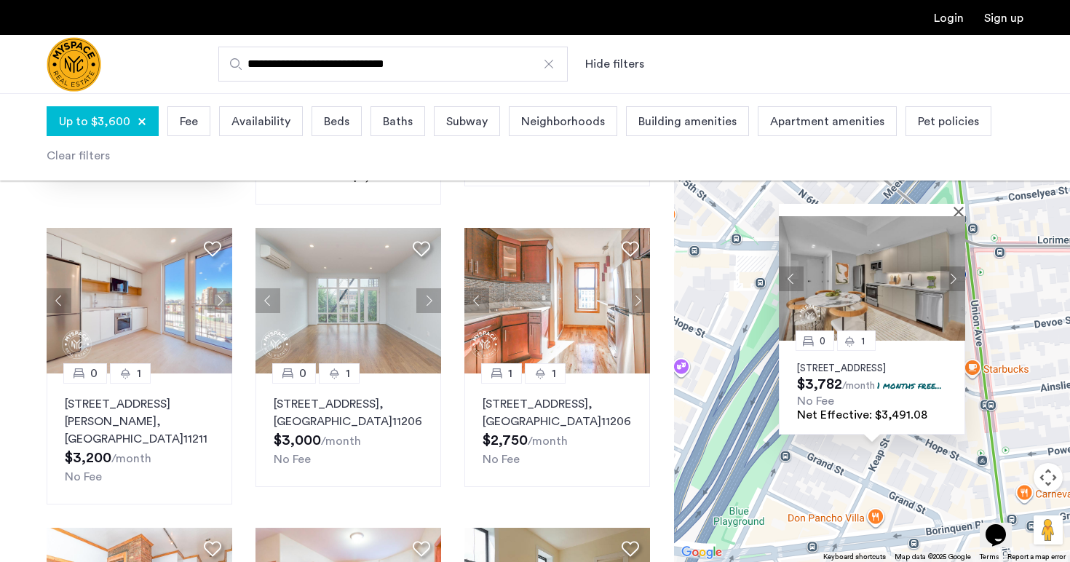
click at [957, 266] on button "Next apartment" at bounding box center [952, 278] width 25 height 25
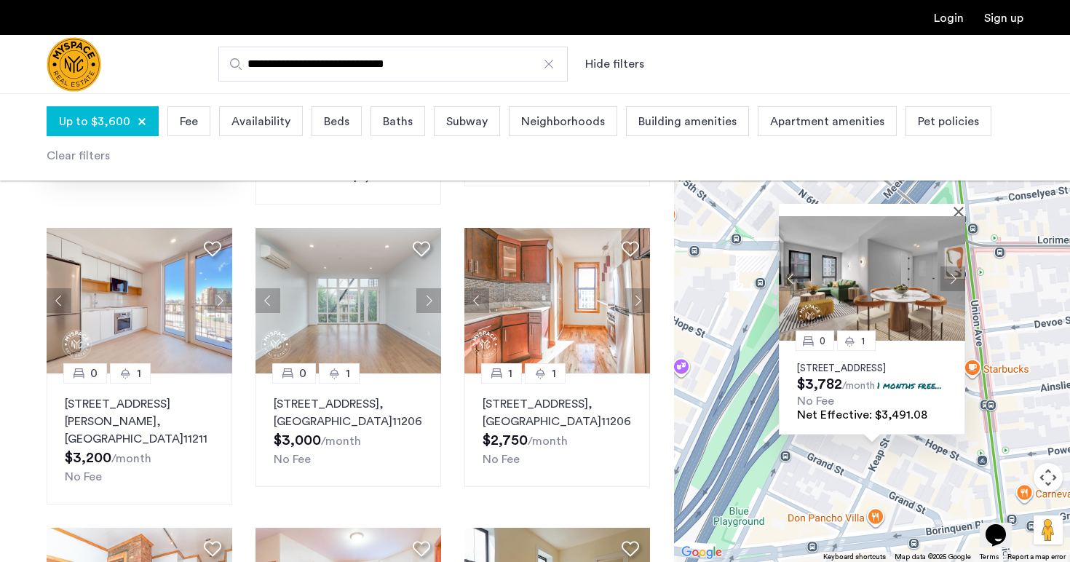
click at [957, 266] on button "Next apartment" at bounding box center [952, 278] width 25 height 25
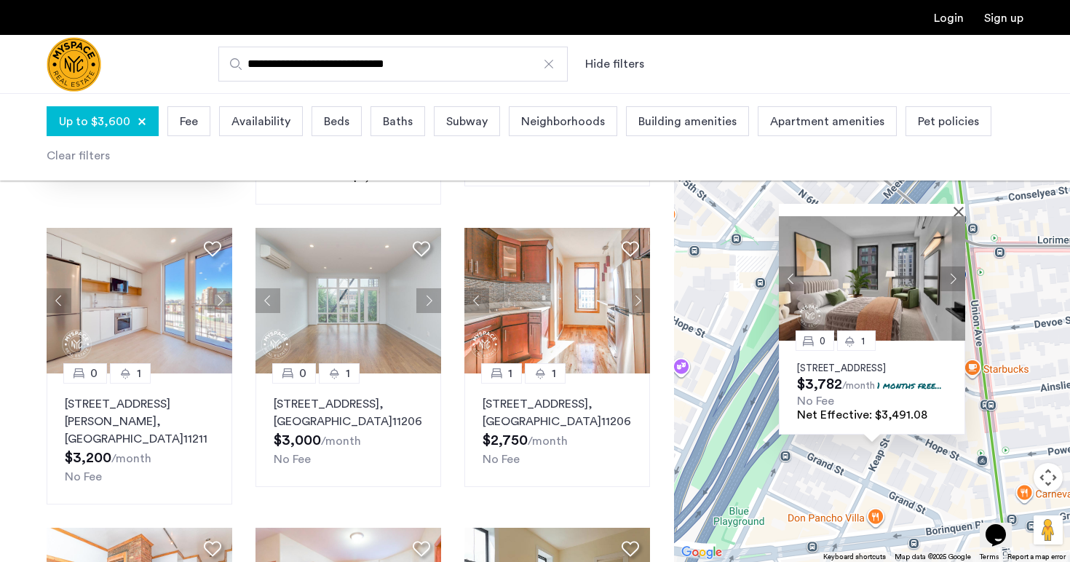
click at [957, 266] on button "Next apartment" at bounding box center [952, 278] width 25 height 25
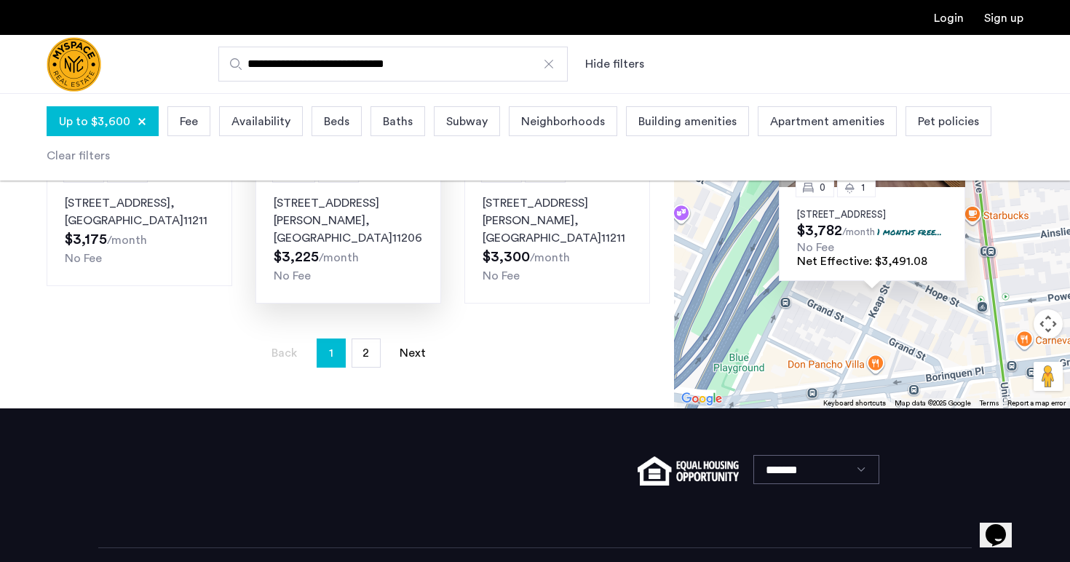
scroll to position [1199, 0]
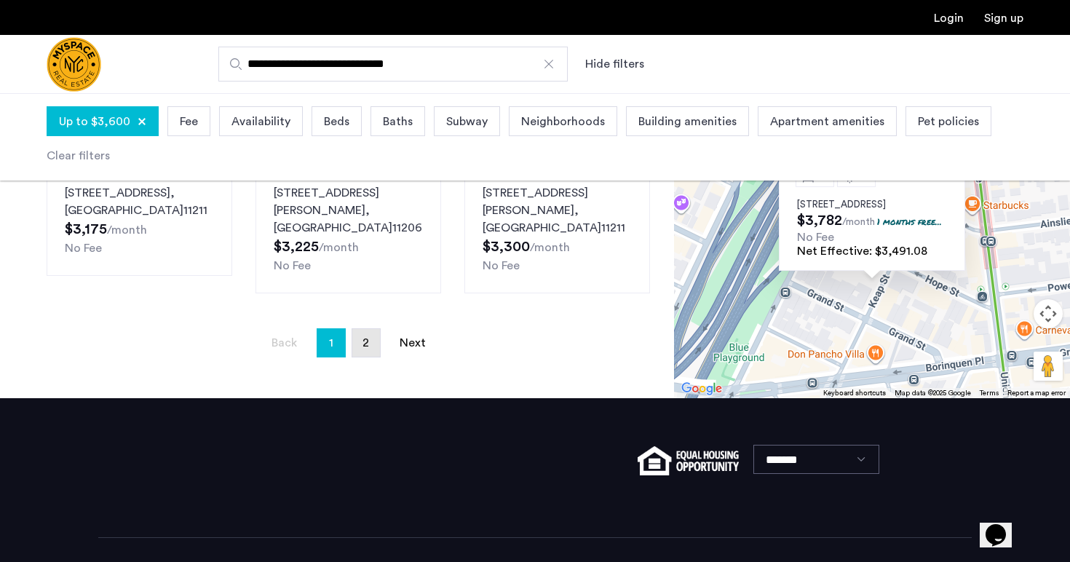
click at [366, 337] on span "2" at bounding box center [365, 343] width 7 height 12
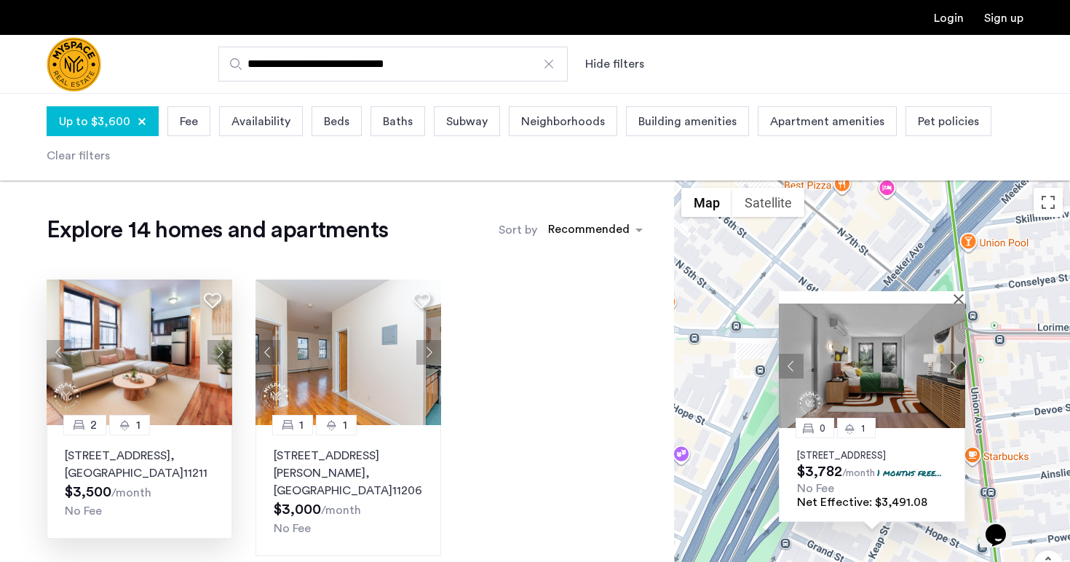
click at [227, 351] on button "Next apartment" at bounding box center [219, 352] width 25 height 25
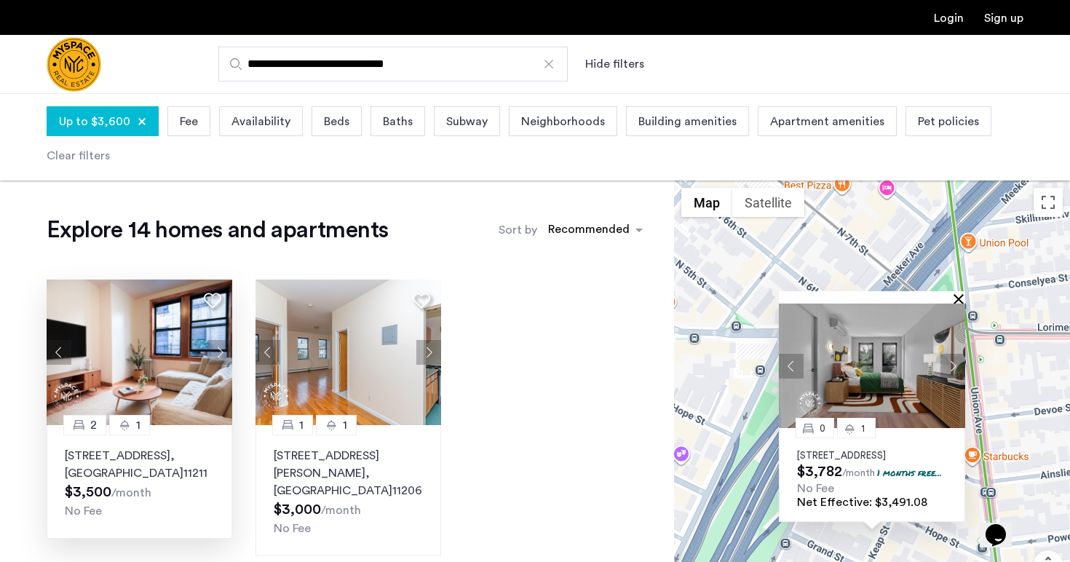
click at [958, 293] on button "Close" at bounding box center [961, 298] width 10 height 10
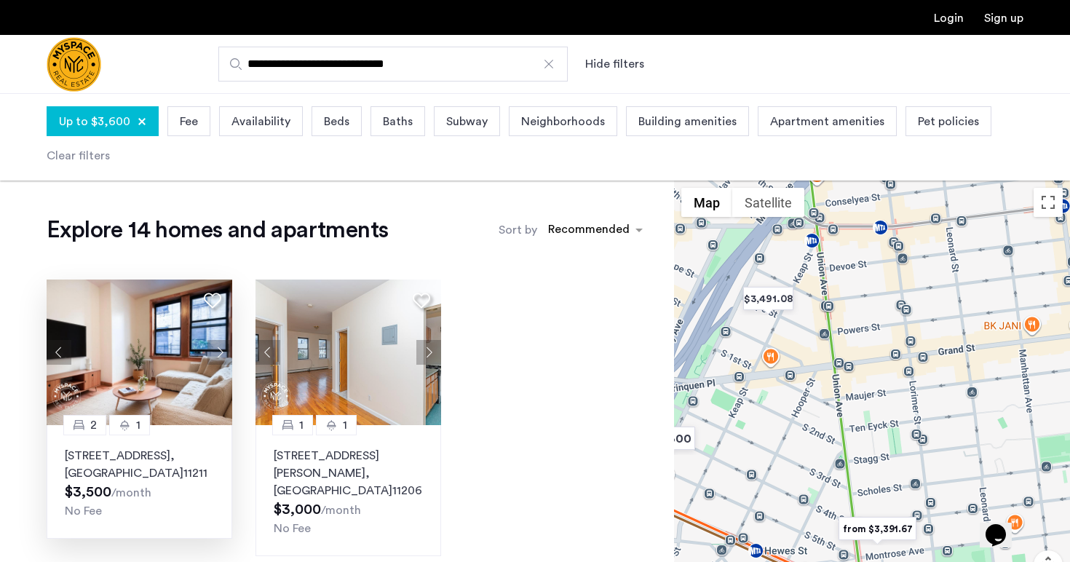
drag, startPoint x: 924, startPoint y: 438, endPoint x: 808, endPoint y: 332, distance: 157.1
click at [808, 332] on div at bounding box center [872, 415] width 396 height 469
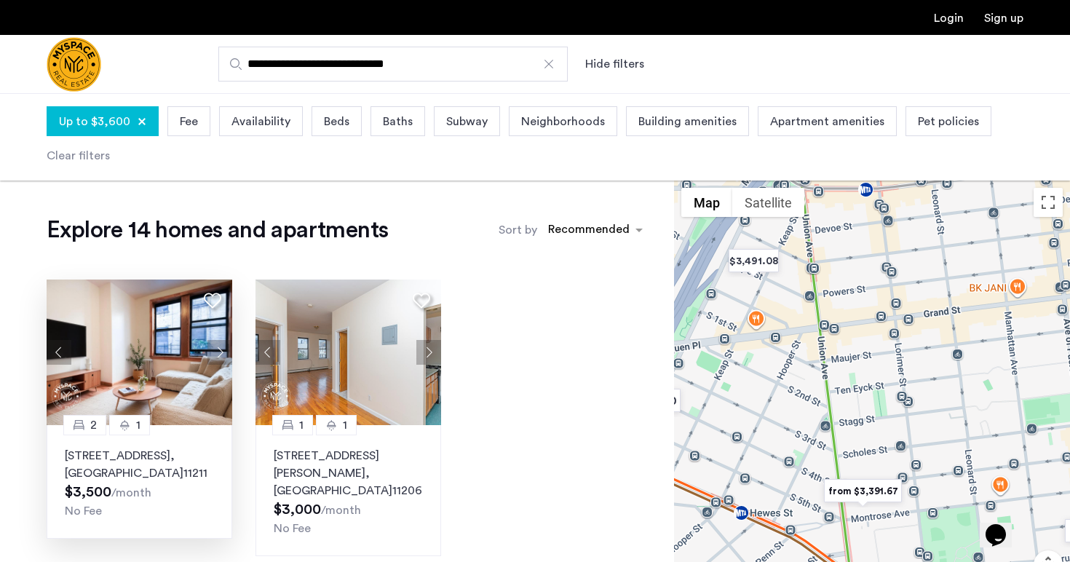
click at [872, 490] on img "from $3,391.67" at bounding box center [863, 491] width 90 height 33
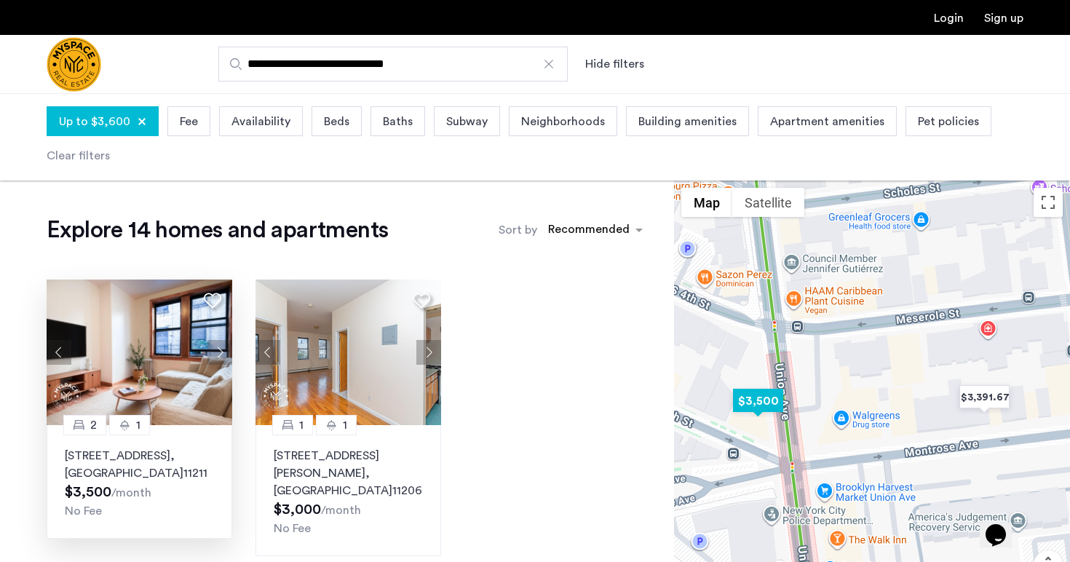
click at [758, 401] on img "$3,500" at bounding box center [758, 400] width 62 height 33
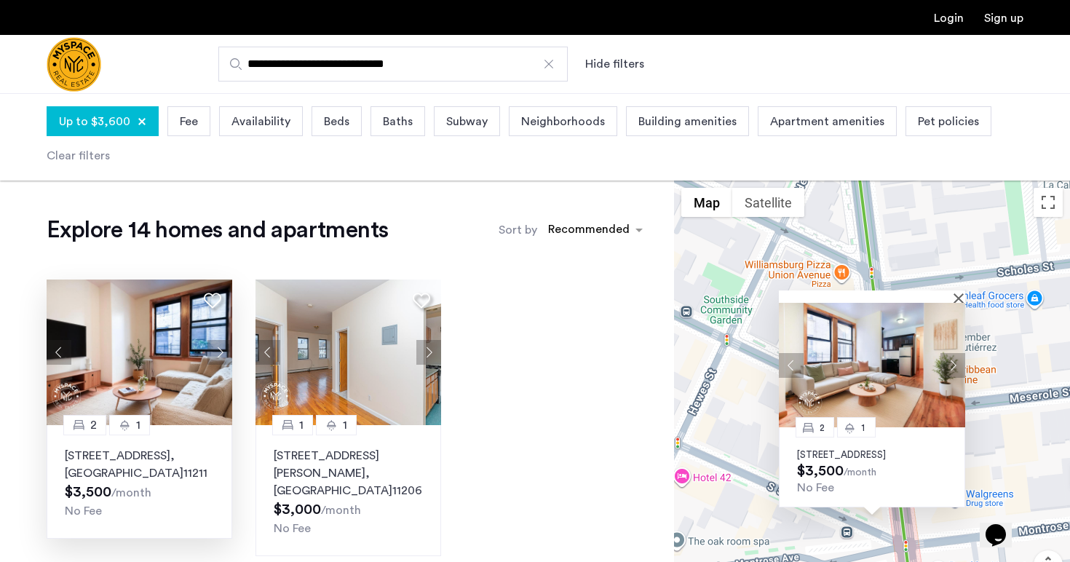
click at [742, 382] on div "2 1 213 Union Ave, Unit 0D, Brooklyn, NY 11211 $3,500 /month No Fee" at bounding box center [872, 415] width 396 height 469
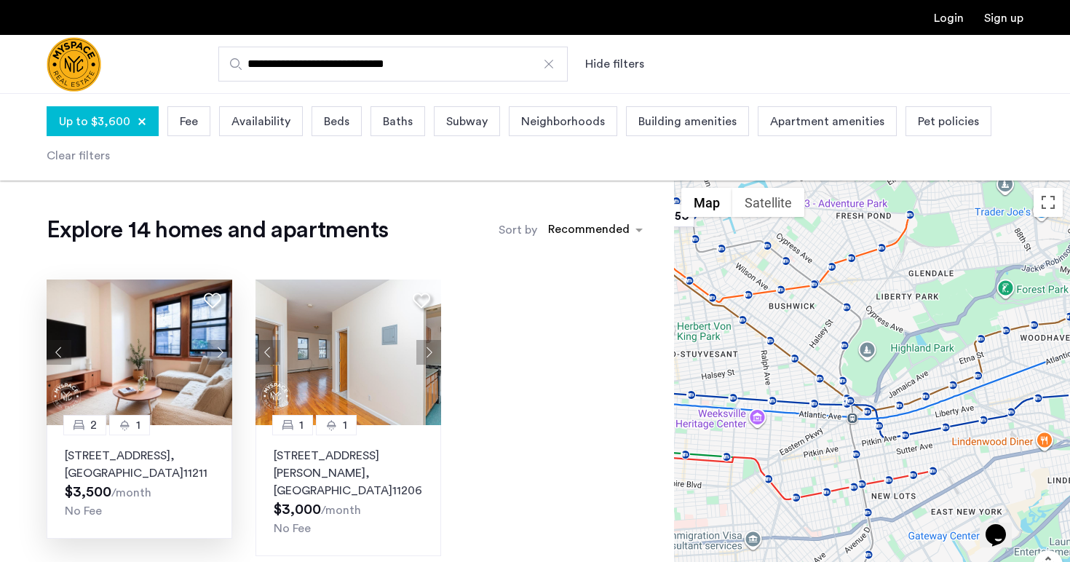
drag, startPoint x: 769, startPoint y: 330, endPoint x: 922, endPoint y: 436, distance: 186.3
click at [922, 436] on div at bounding box center [872, 415] width 396 height 469
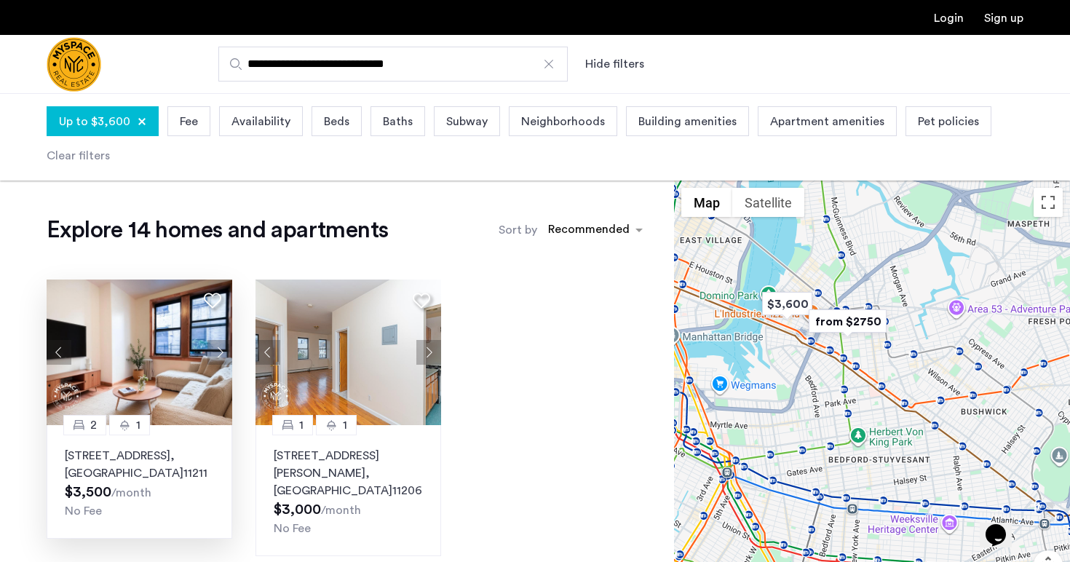
click at [868, 362] on div at bounding box center [872, 415] width 396 height 469
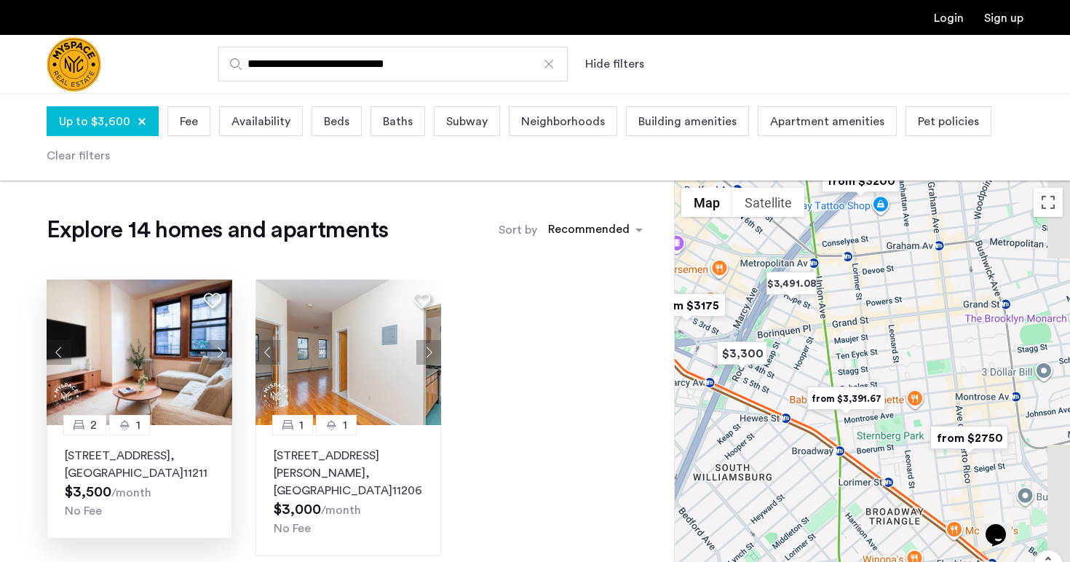
drag, startPoint x: 831, startPoint y: 297, endPoint x: 834, endPoint y: 420, distance: 123.0
click at [834, 420] on div at bounding box center [872, 415] width 396 height 469
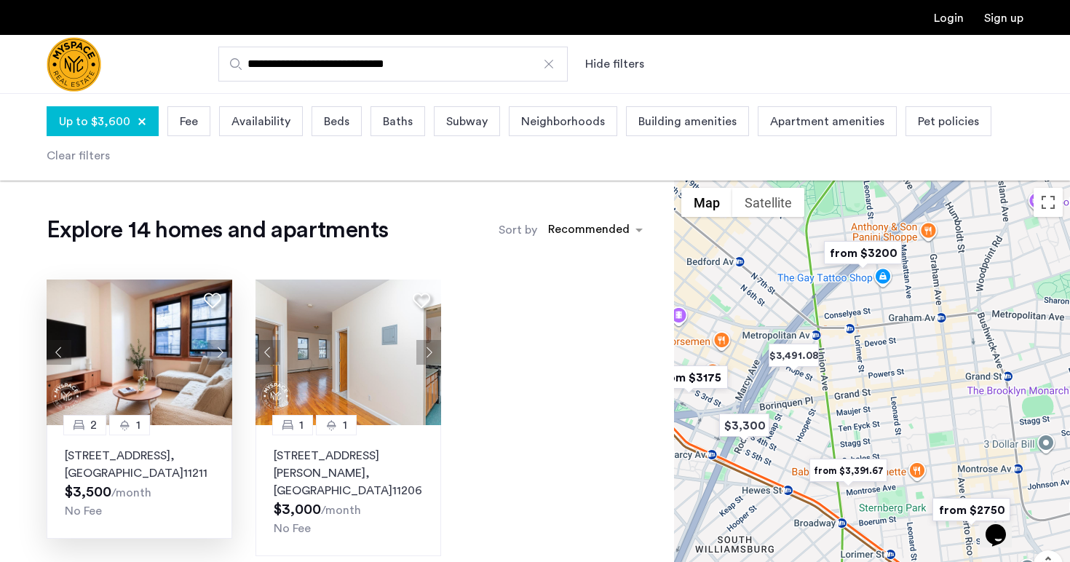
drag, startPoint x: 907, startPoint y: 275, endPoint x: 905, endPoint y: 408, distance: 133.2
click at [905, 408] on div at bounding box center [872, 415] width 396 height 469
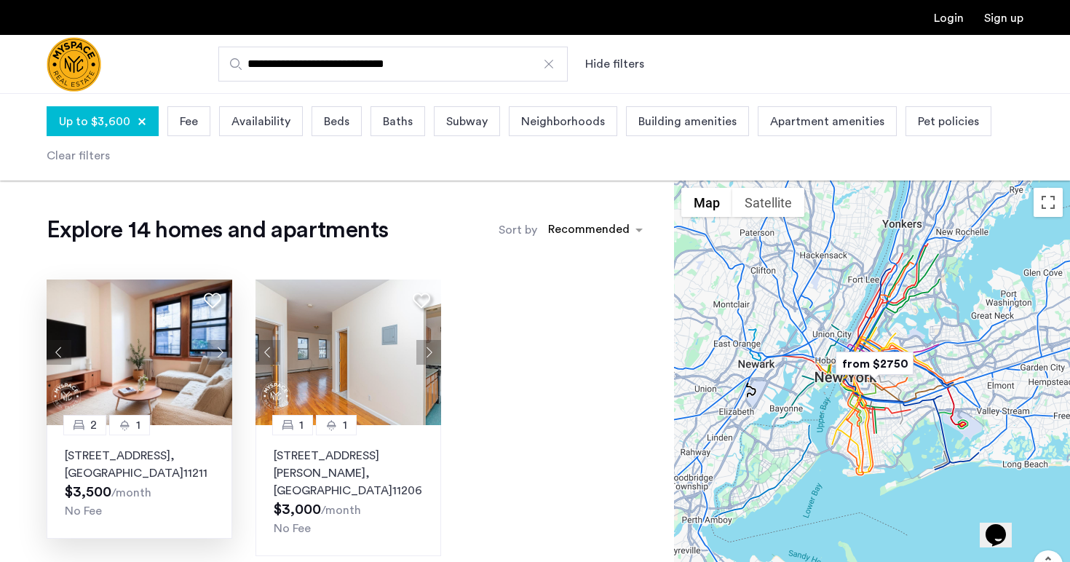
click at [930, 319] on div at bounding box center [872, 415] width 396 height 469
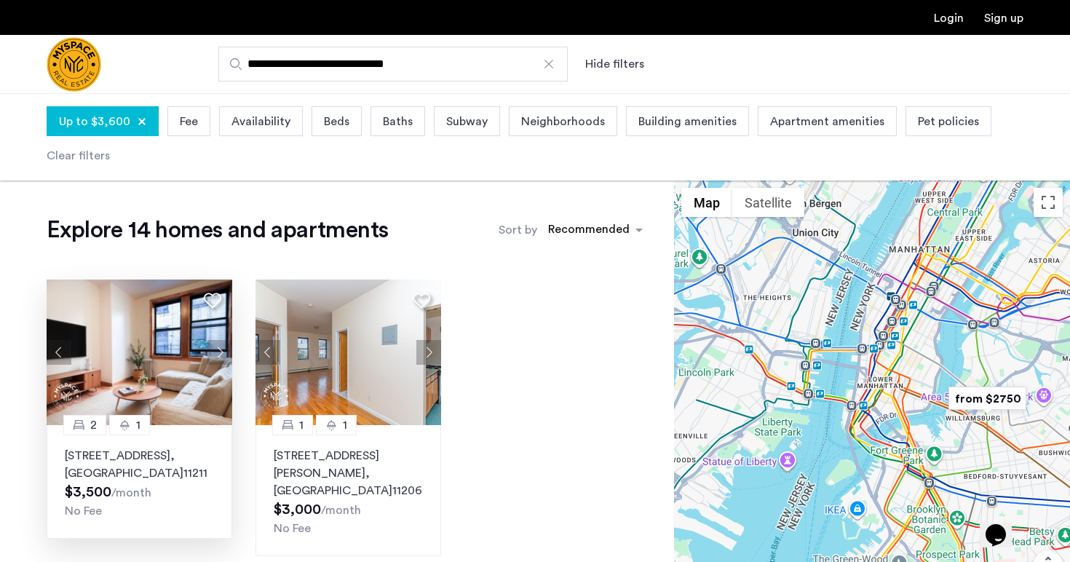
drag, startPoint x: 1001, startPoint y: 363, endPoint x: 905, endPoint y: 352, distance: 96.7
click at [905, 354] on div at bounding box center [872, 415] width 396 height 469
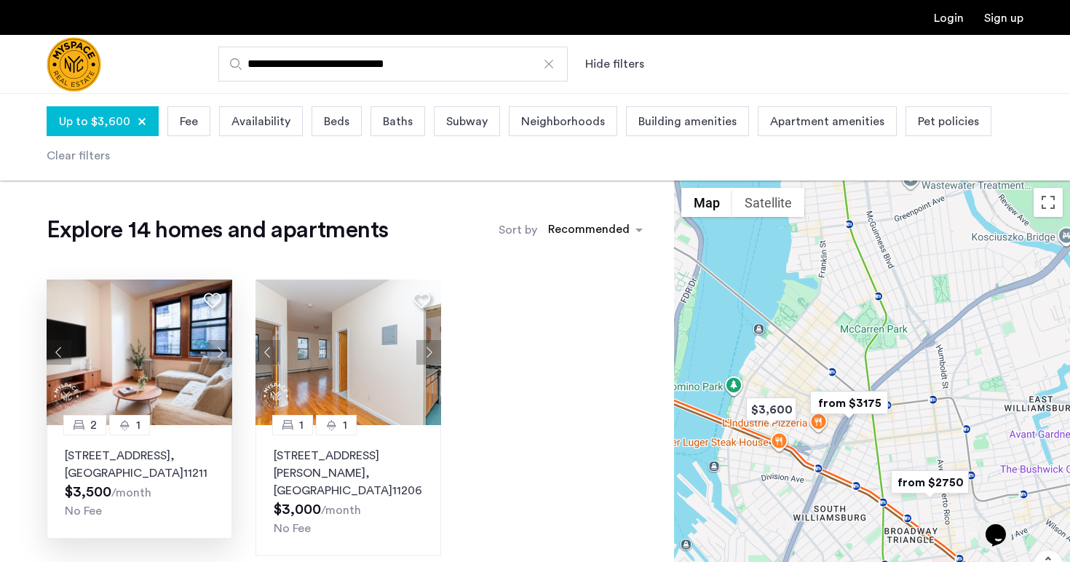
drag, startPoint x: 783, startPoint y: 369, endPoint x: 887, endPoint y: 322, distance: 114.0
click at [889, 322] on div at bounding box center [872, 415] width 396 height 469
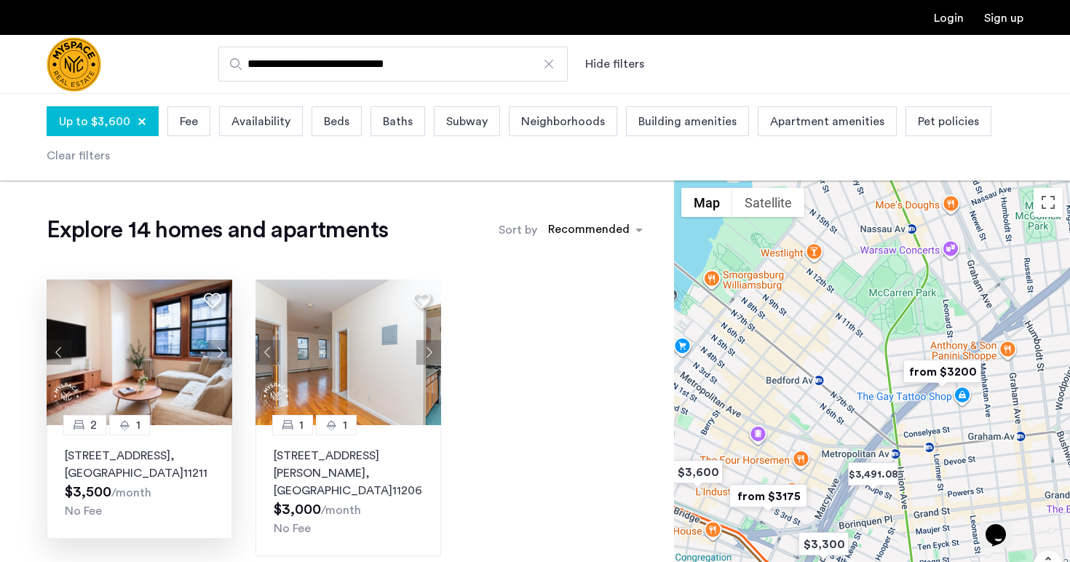
click at [1013, 16] on link "Sign up" at bounding box center [1003, 18] width 39 height 12
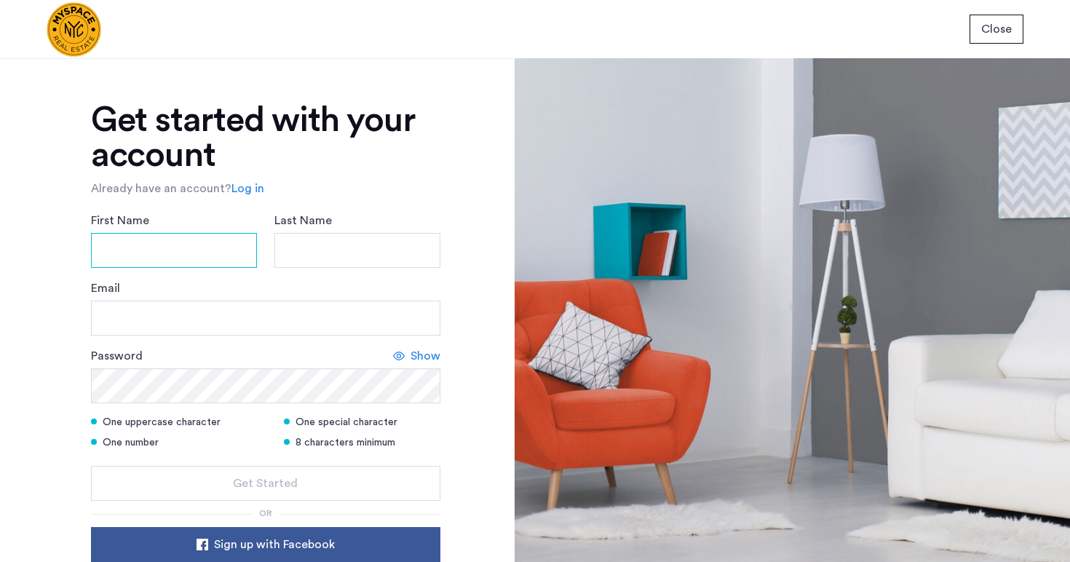
click at [195, 250] on input "First Name" at bounding box center [174, 250] width 166 height 35
type input "*******"
type input "*****"
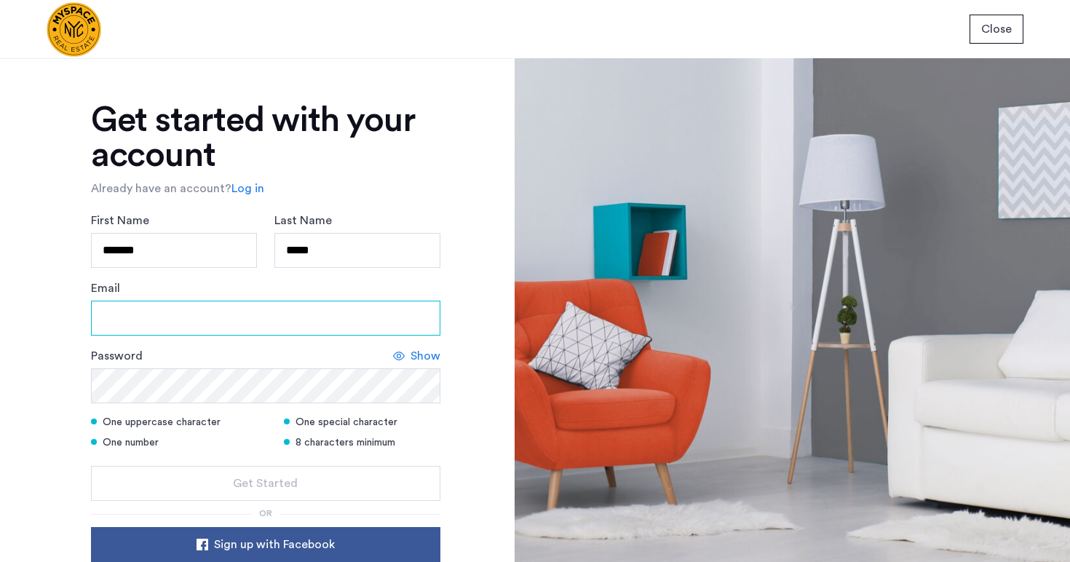
type input "**********"
